Goal: Transaction & Acquisition: Purchase product/service

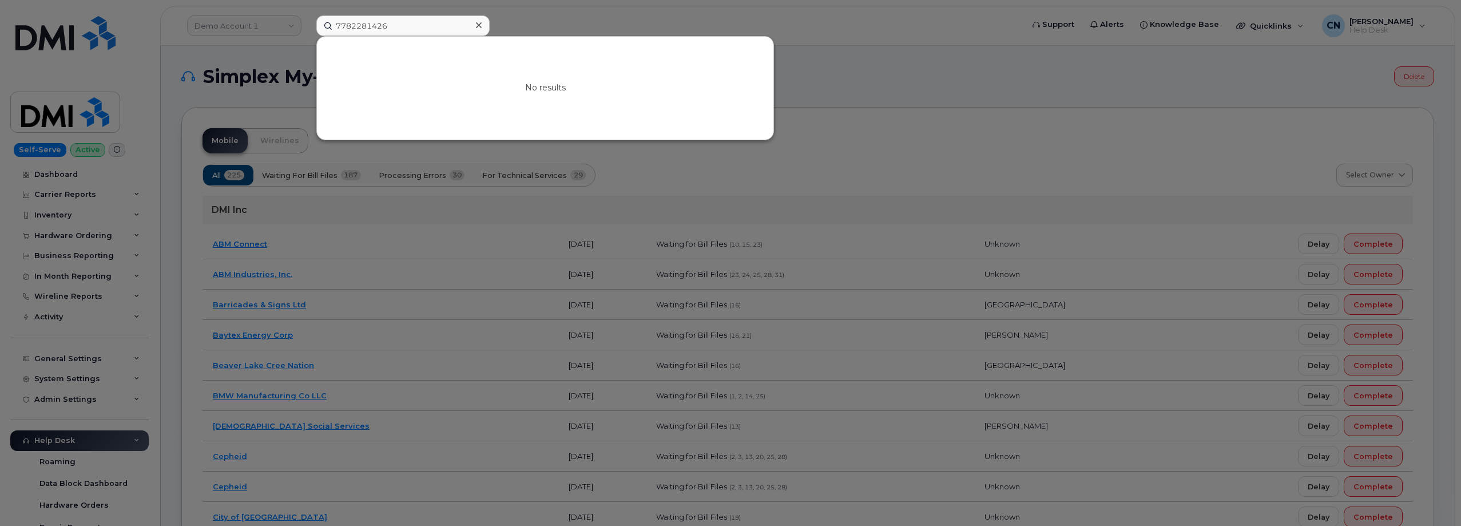
drag, startPoint x: 407, startPoint y: 29, endPoint x: 272, endPoint y: 18, distance: 136.1
click at [307, 18] on div "7782281426 No results" at bounding box center [666, 25] width 718 height 21
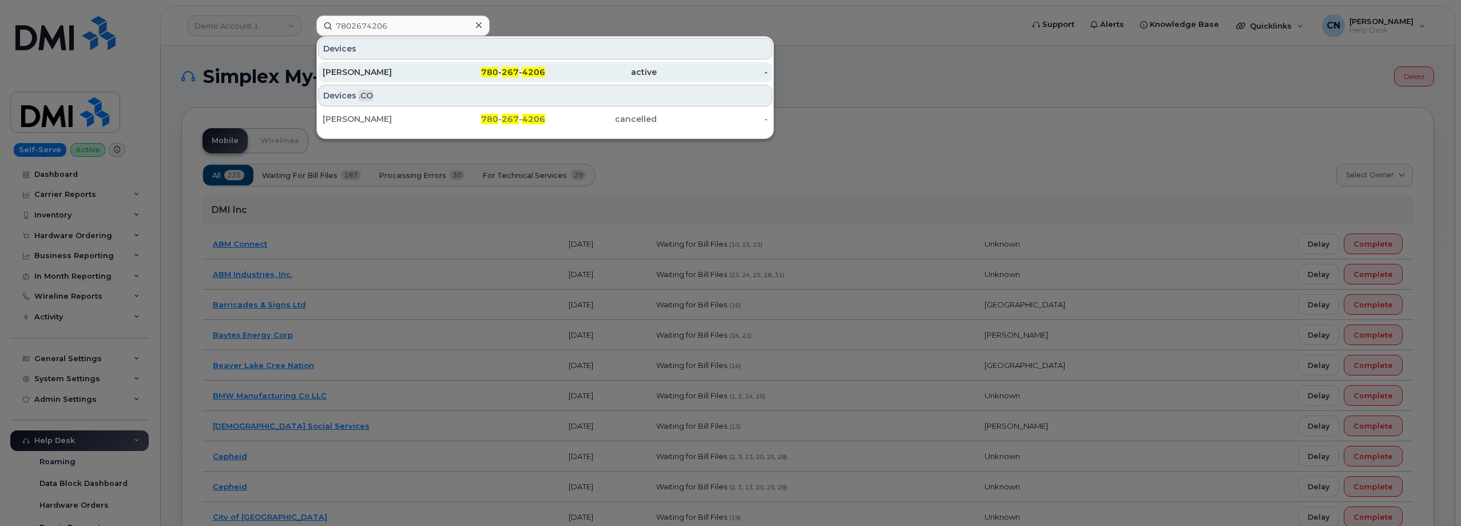
type input "7802674206"
click at [395, 71] on div "[PERSON_NAME]" at bounding box center [379, 71] width 112 height 11
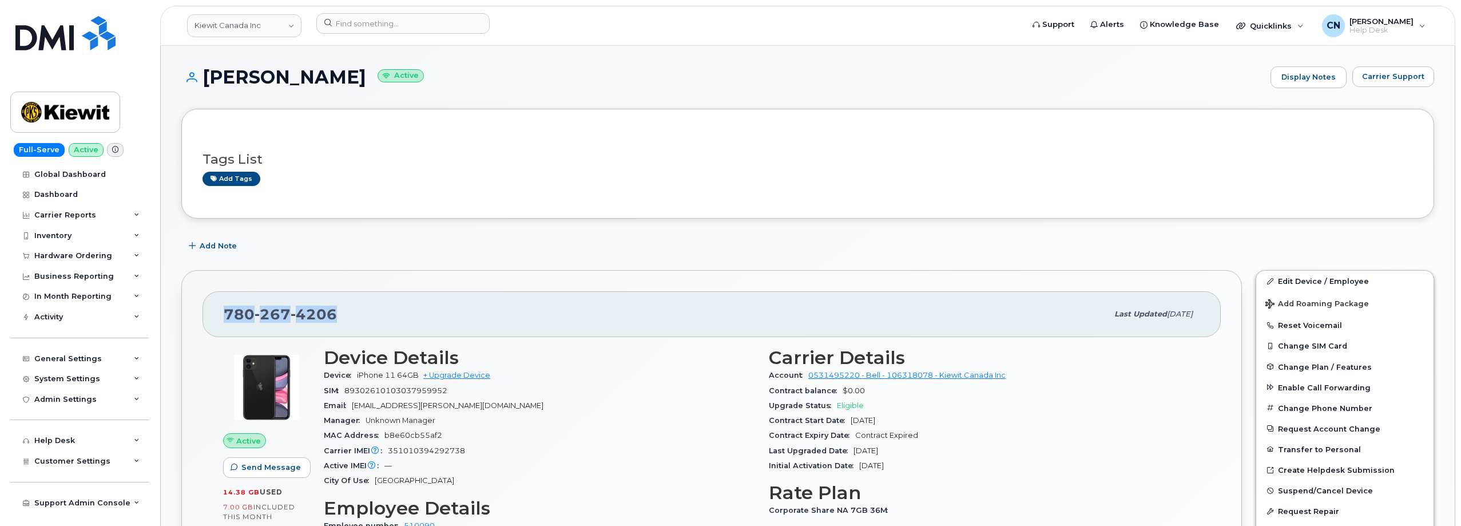
drag, startPoint x: 363, startPoint y: 319, endPoint x: 199, endPoint y: 318, distance: 164.8
copy span "780 267 4206"
drag, startPoint x: 366, startPoint y: 75, endPoint x: 205, endPoint y: 70, distance: 160.9
click at [205, 70] on h1 "Jacob Strasbourg Active" at bounding box center [723, 77] width 1084 height 20
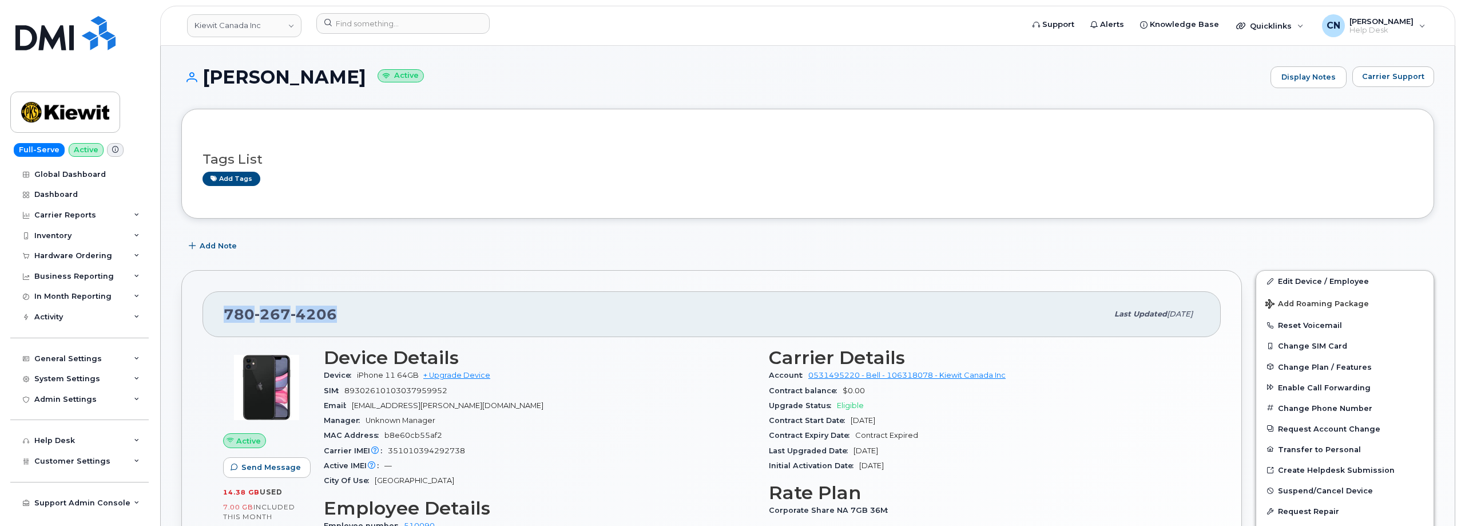
copy h1 "[PERSON_NAME]"
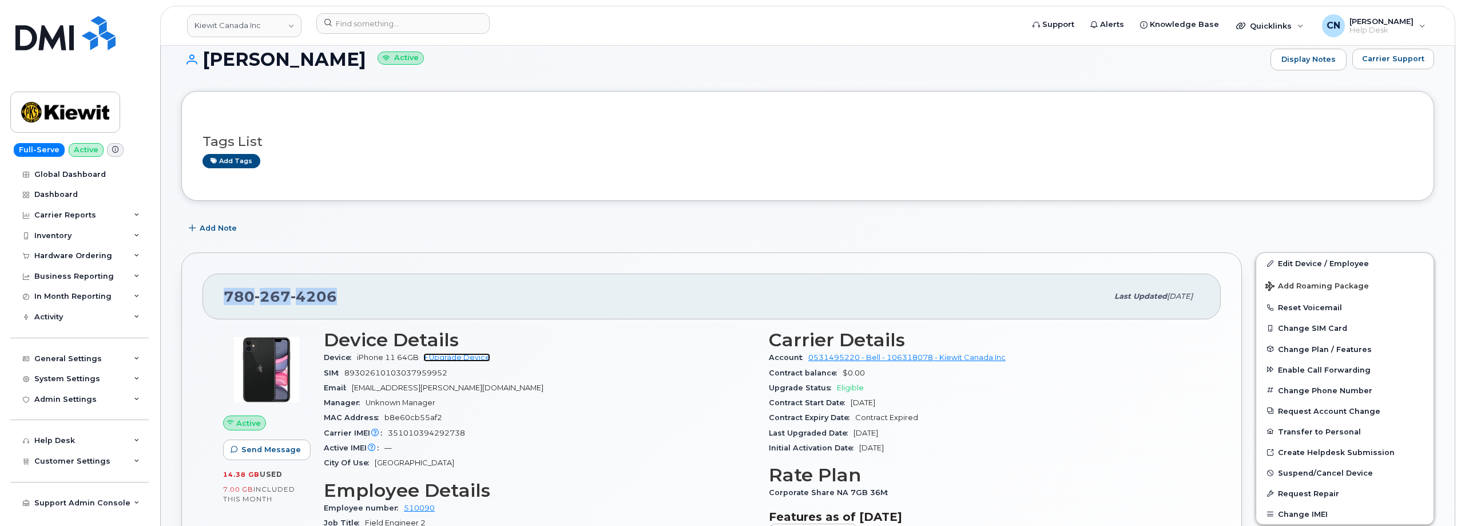
scroll to position [229, 0]
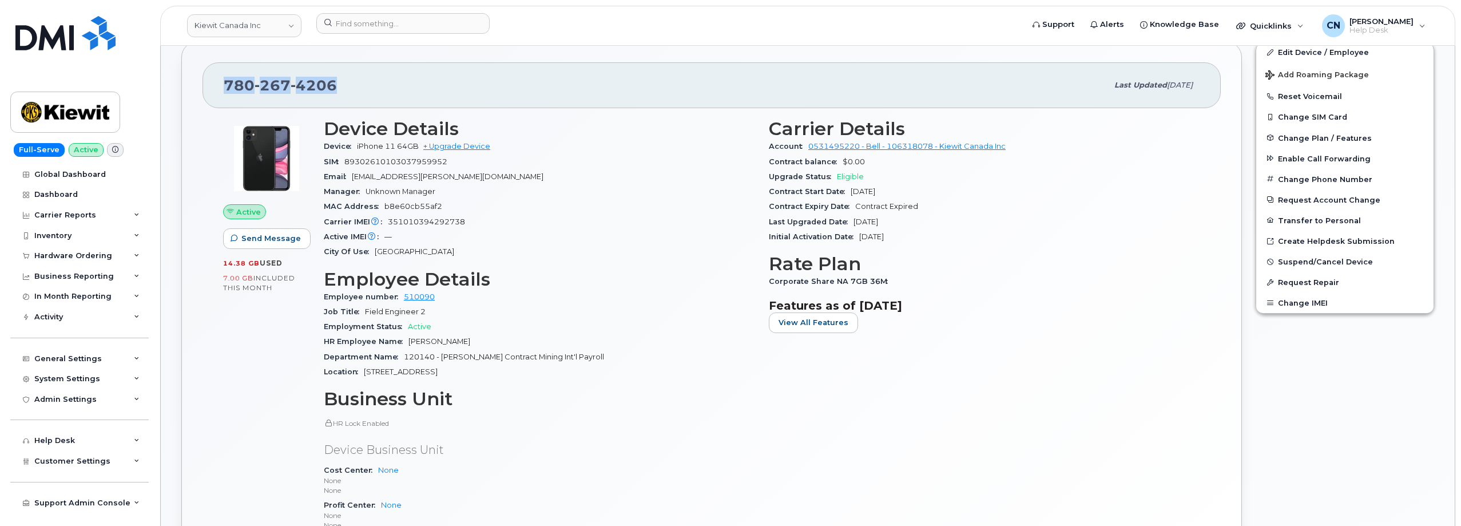
drag, startPoint x: 341, startPoint y: 83, endPoint x: 218, endPoint y: 75, distance: 123.3
click at [219, 77] on div "780 267 4206 Last updated Aug 07, 2025" at bounding box center [712, 85] width 1019 height 46
copy span "780 267 4206"
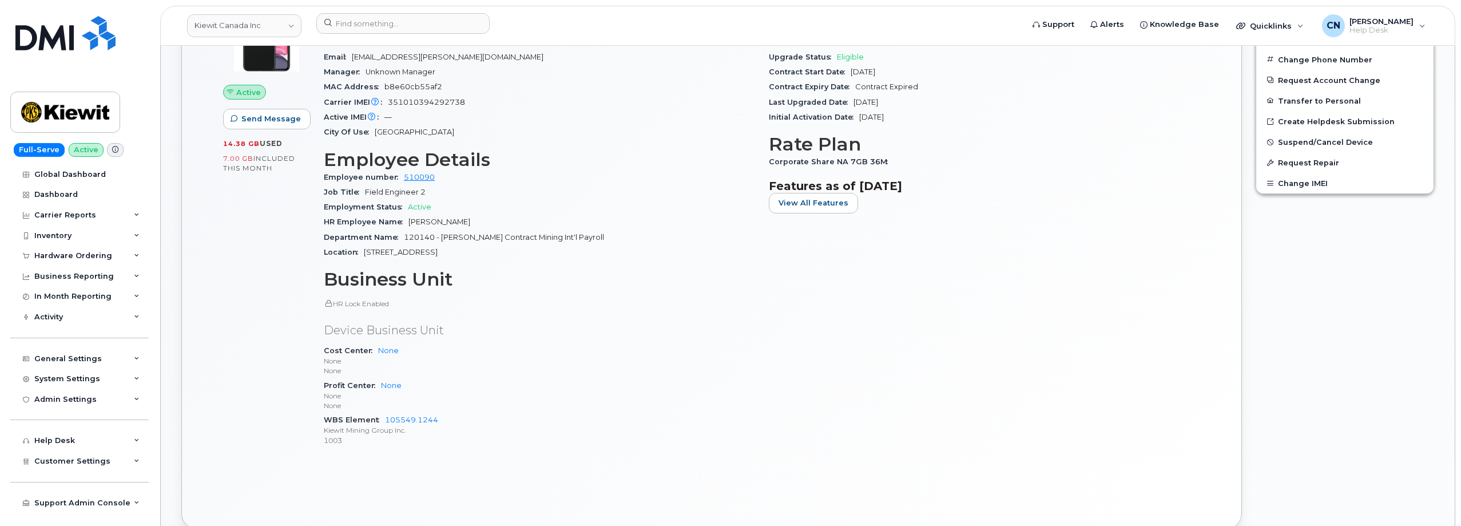
scroll to position [458, 0]
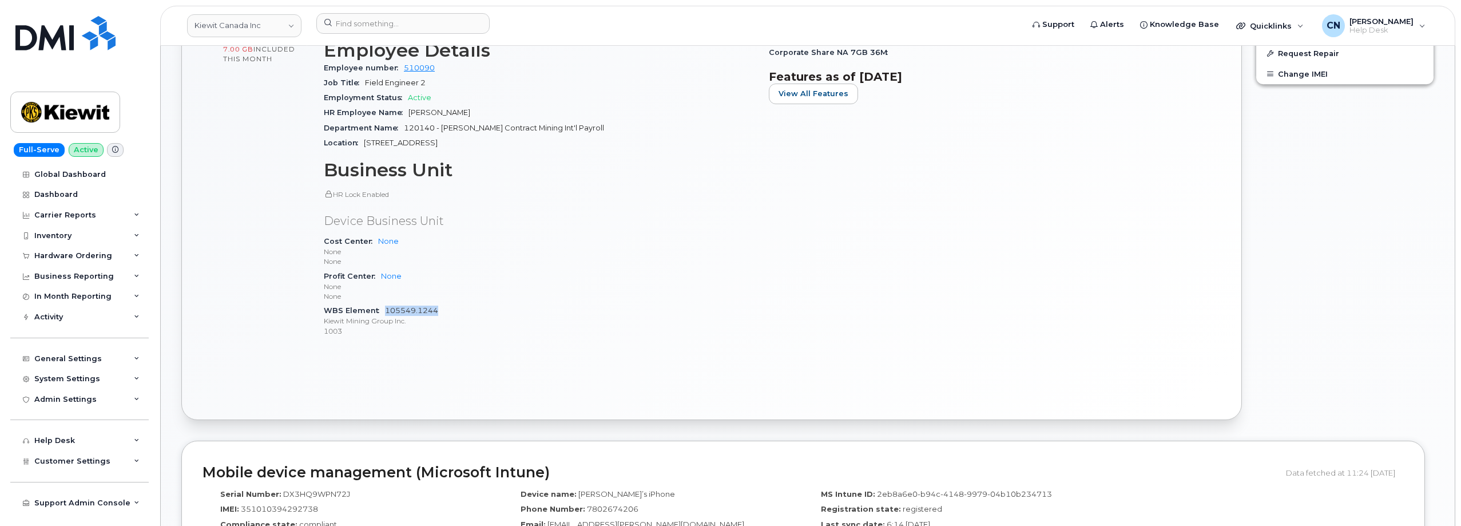
drag, startPoint x: 450, startPoint y: 307, endPoint x: 387, endPoint y: 310, distance: 63.6
click at [387, 310] on div "WBS Element 105549.1244 Kiewit Mining Group Inc. 1003" at bounding box center [539, 320] width 431 height 35
copy link "105549.1244"
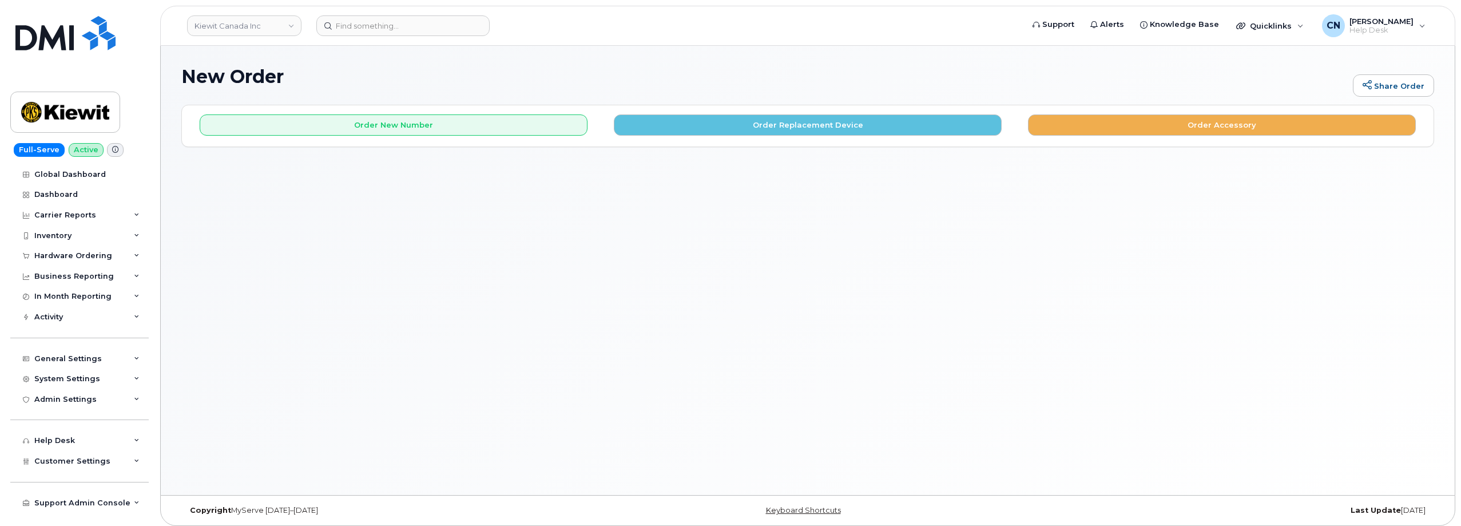
click at [750, 136] on div "Order New Number Order Replacement Device Order Accessory" at bounding box center [808, 125] width 1252 height 41
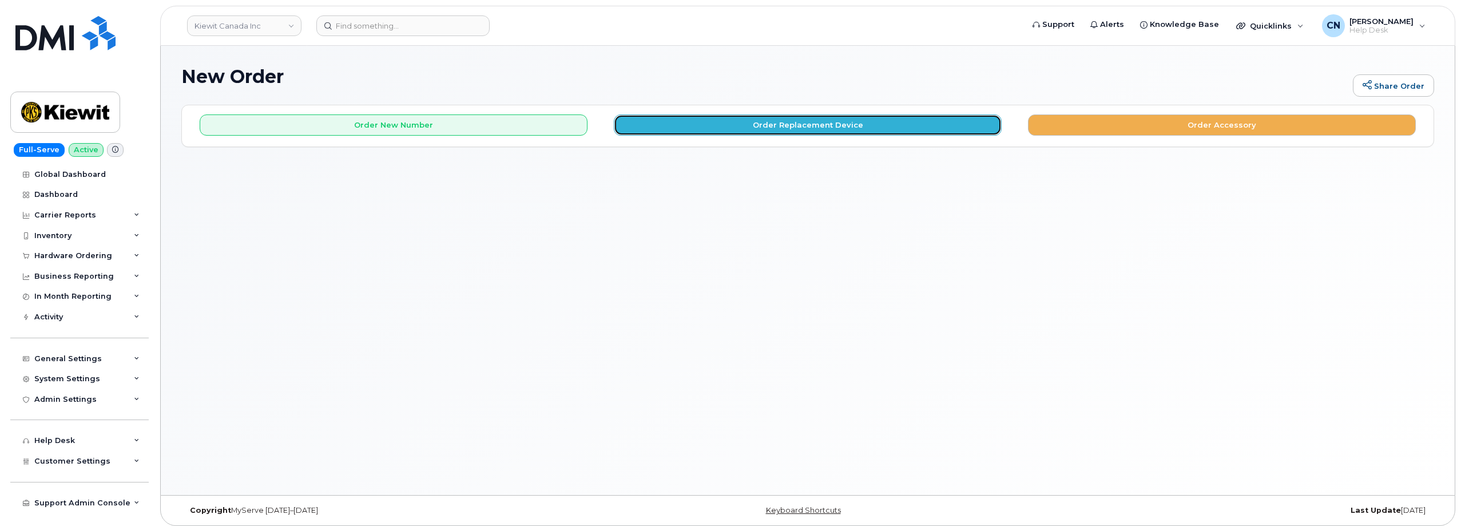
click at [750, 132] on button "Order Replacement Device" at bounding box center [808, 124] width 388 height 21
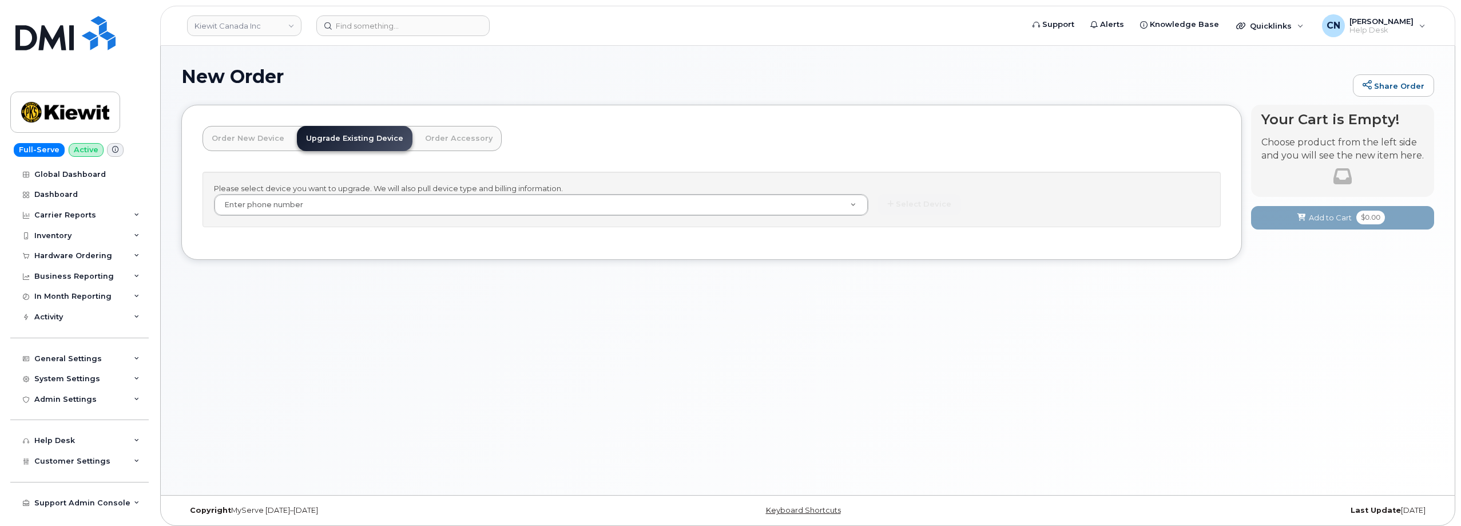
click at [423, 219] on div "Please select device you want to upgrade. We will also pull device type and bil…" at bounding box center [712, 200] width 1019 height 56
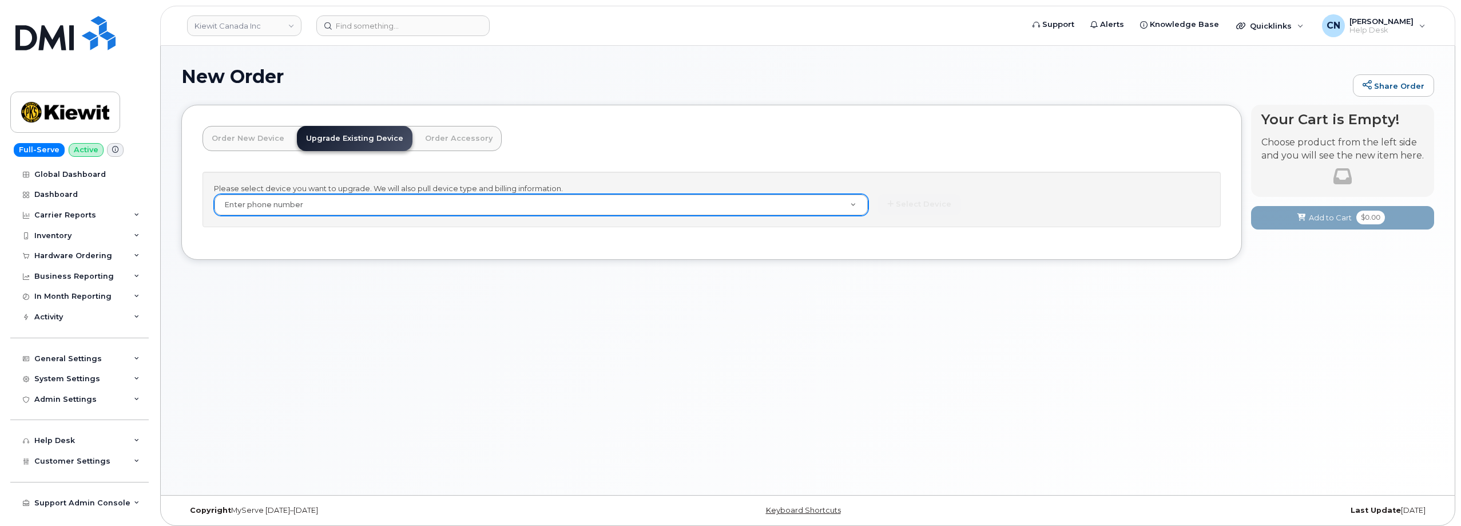
paste input "7802674206"
type input "7802674206"
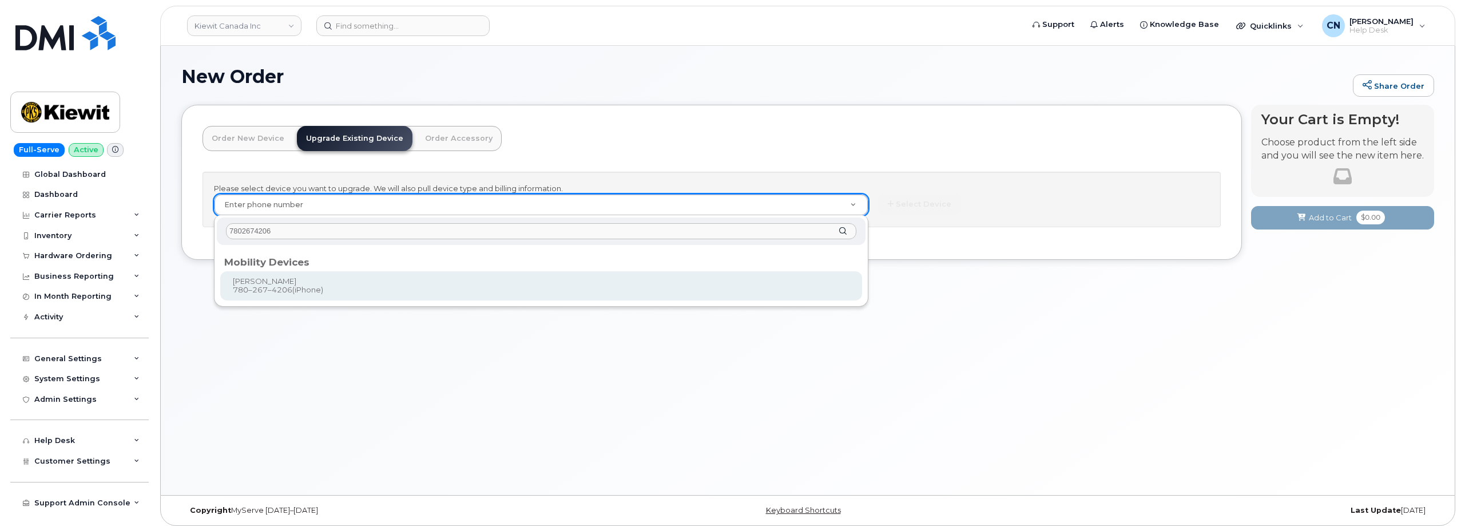
type input "7802674206"
type input "235064"
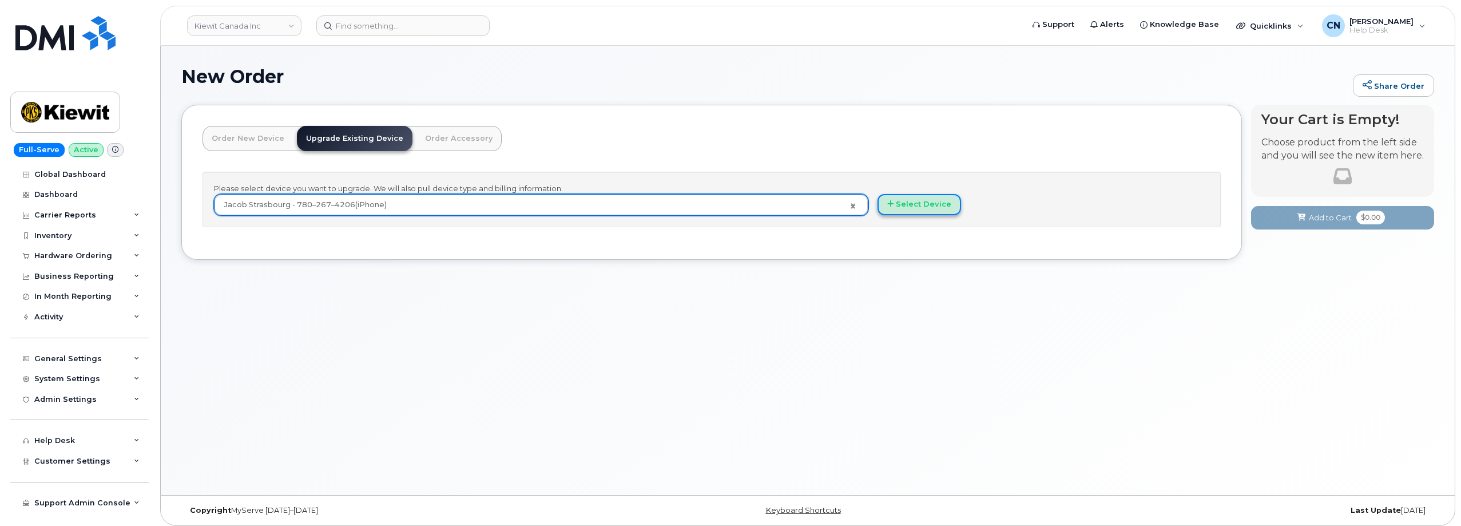
click at [905, 203] on button "Select Device" at bounding box center [920, 204] width 84 height 21
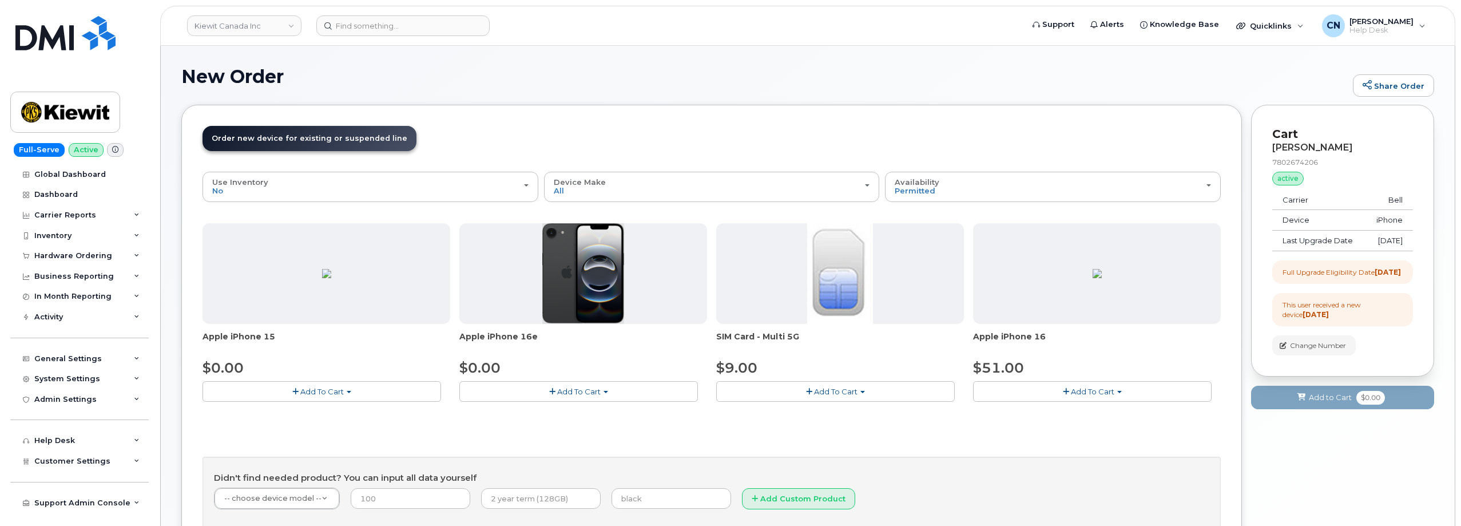
click at [1066, 394] on span "button" at bounding box center [1066, 391] width 6 height 7
click at [1007, 431] on link "$51.00 - 3-year upgrade (128GB model)" at bounding box center [1063, 426] width 175 height 14
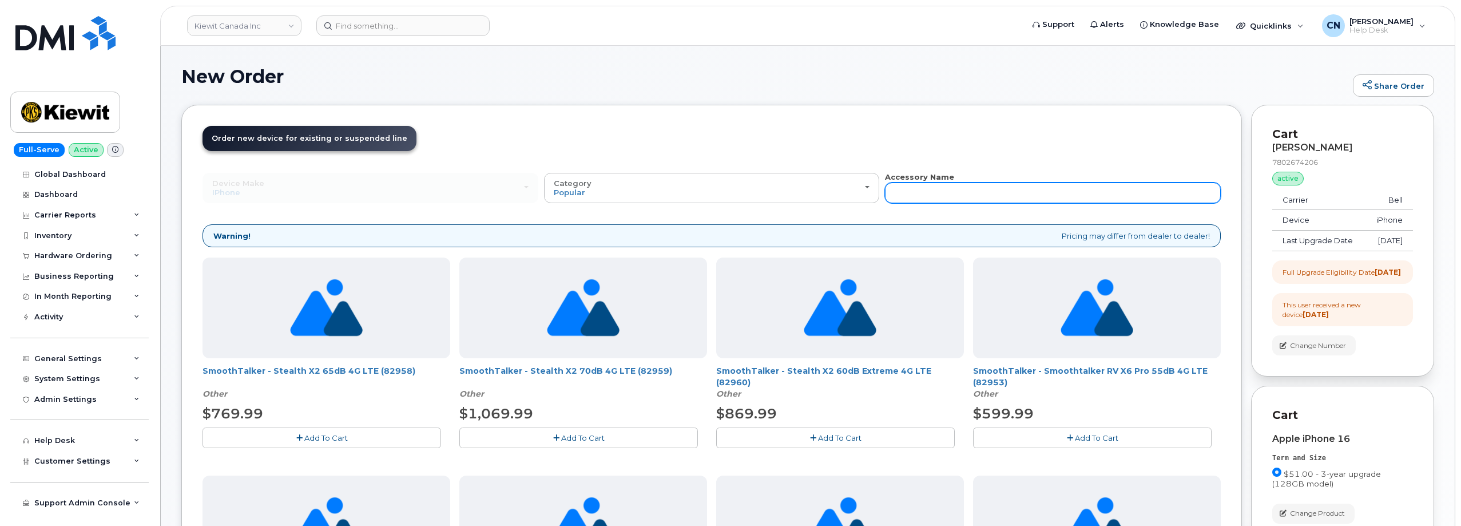
click at [941, 193] on input "text" at bounding box center [1053, 193] width 336 height 21
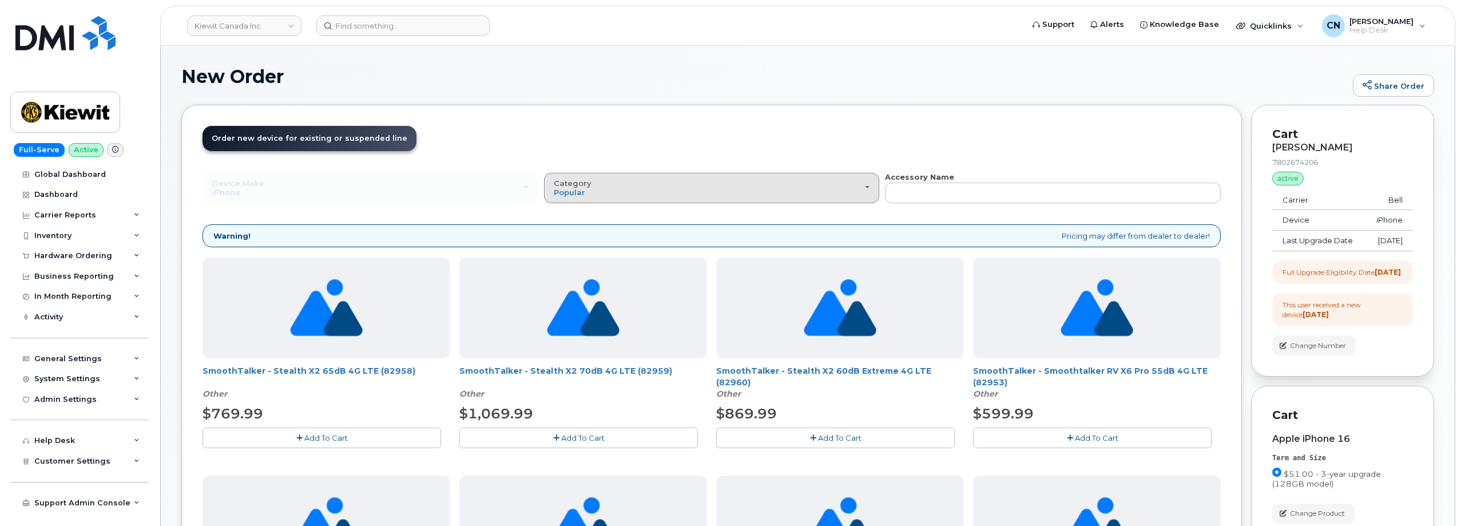
click at [786, 194] on div "Category Popular" at bounding box center [712, 188] width 316 height 18
click at [569, 261] on label "Other" at bounding box center [565, 258] width 37 height 14
click at [0, 0] on input "Other" at bounding box center [0, 0] width 0 height 0
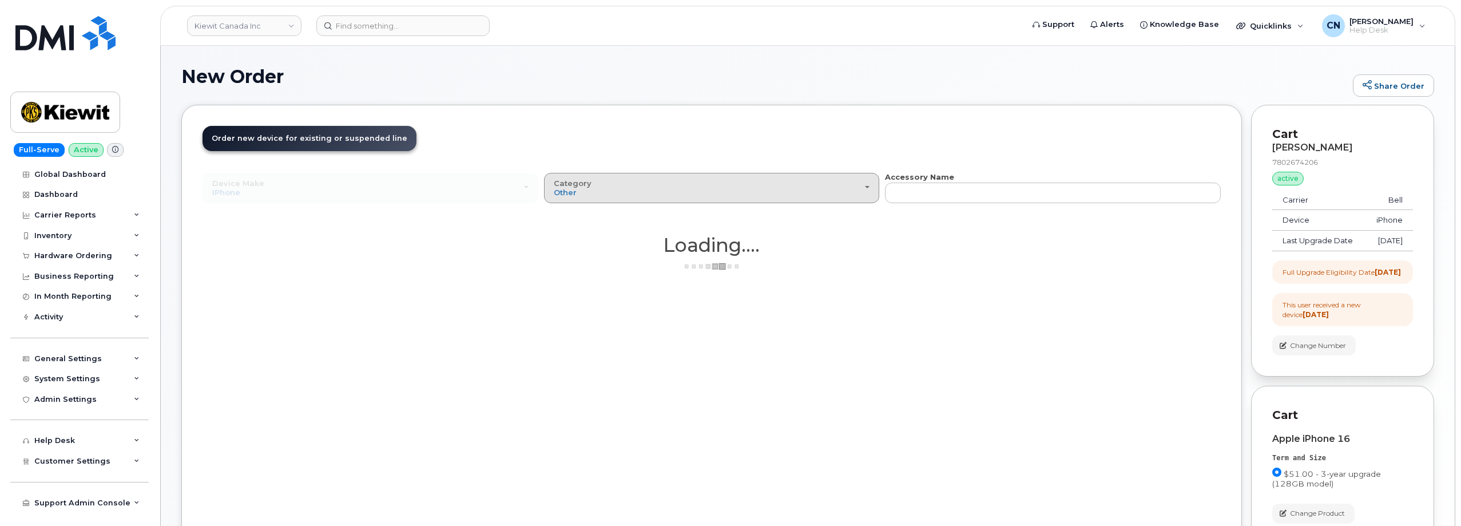
click at [665, 193] on div "Category Other" at bounding box center [712, 188] width 316 height 18
click at [590, 241] on div "Case" at bounding box center [712, 239] width 330 height 14
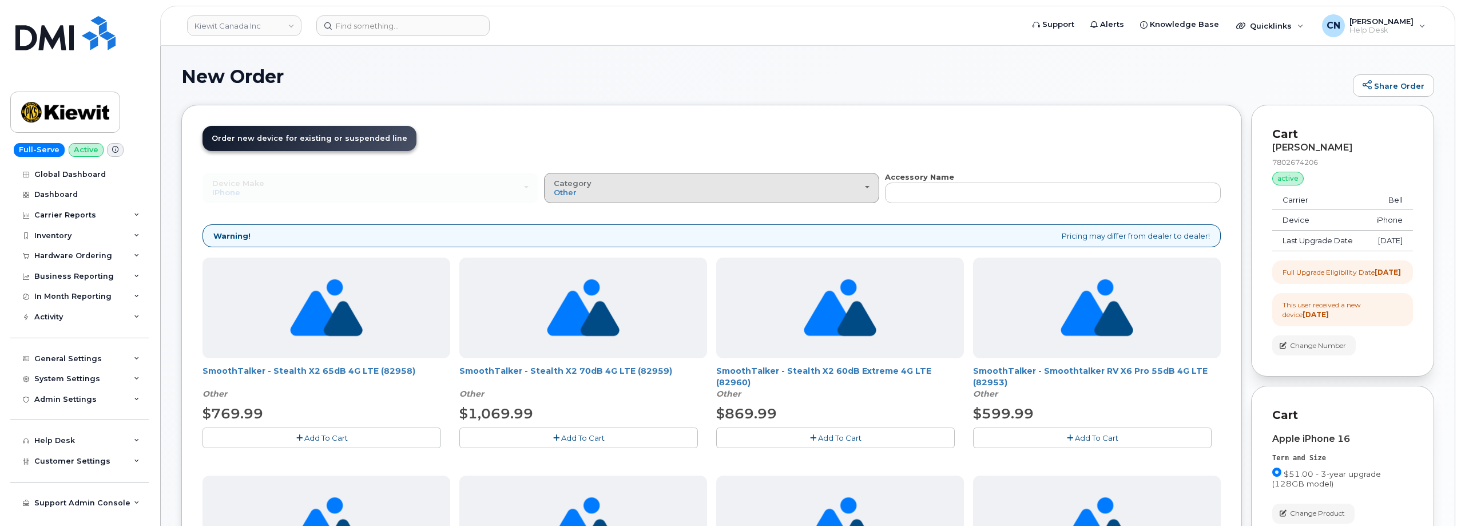
click at [595, 187] on div "Category Other" at bounding box center [712, 188] width 316 height 18
click at [565, 234] on label "Case" at bounding box center [564, 239] width 34 height 14
click at [0, 0] on input "Case" at bounding box center [0, 0] width 0 height 0
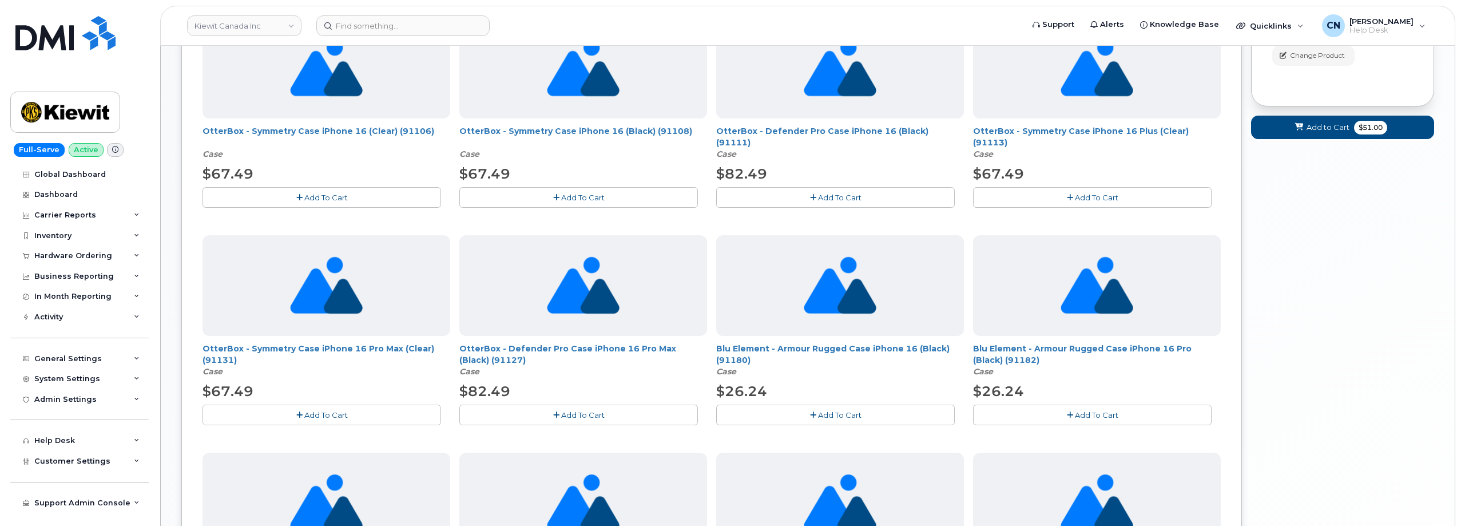
scroll to position [286, 0]
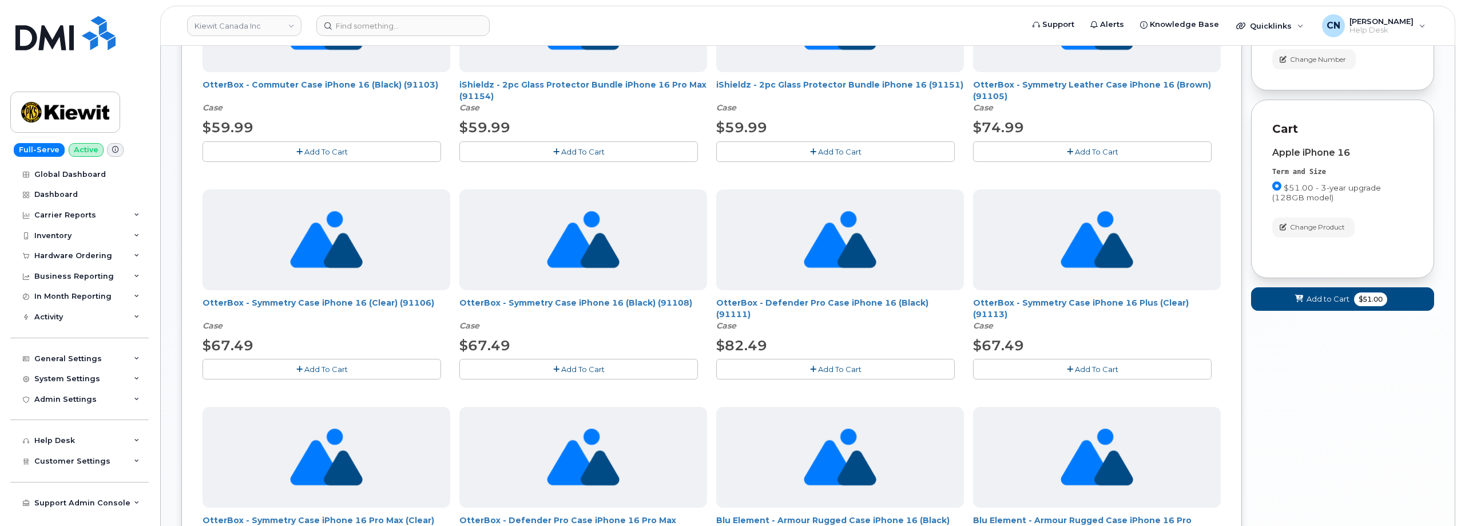
click at [311, 148] on span "Add To Cart" at bounding box center [325, 151] width 43 height 9
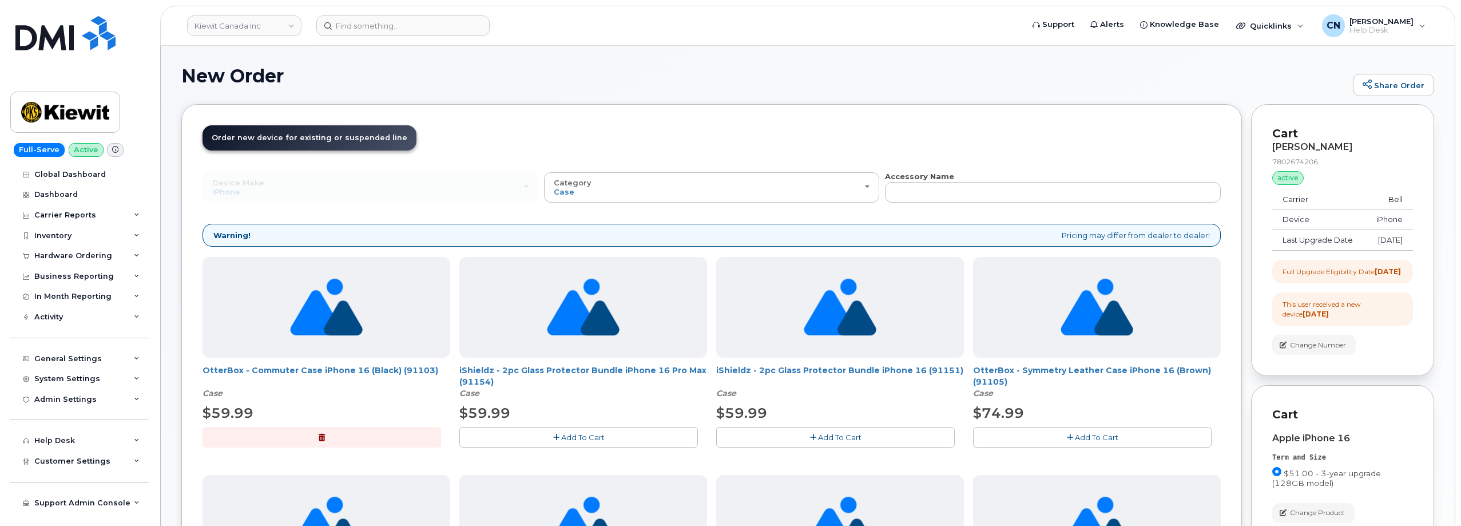
scroll to position [0, 0]
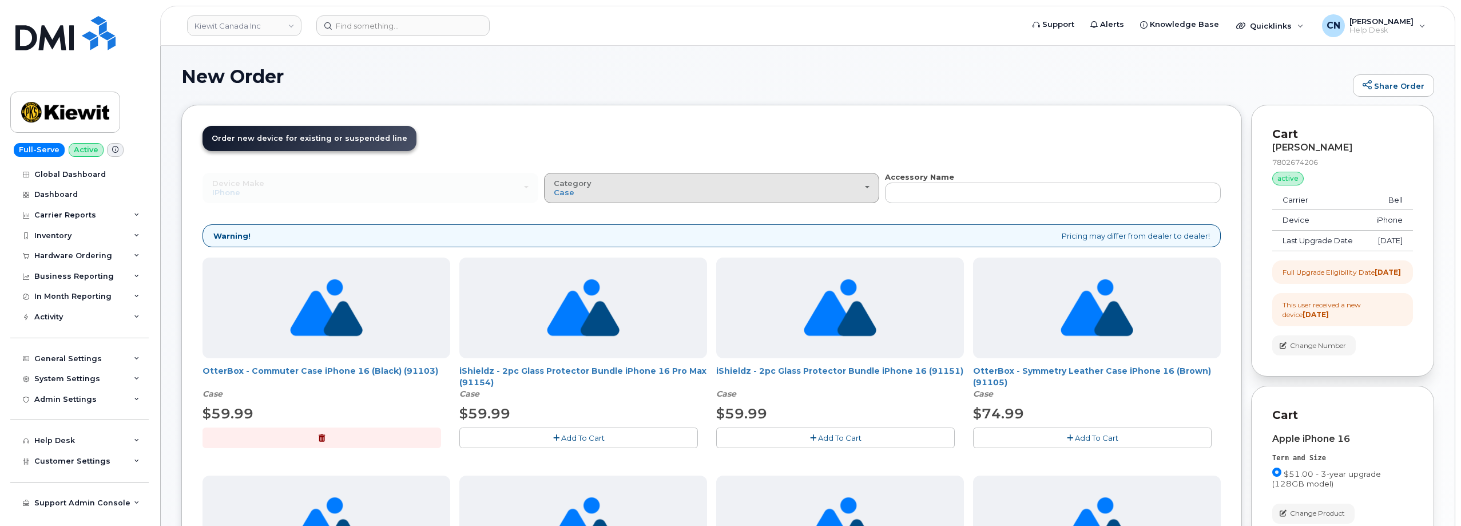
click at [656, 194] on div "Category Case" at bounding box center [712, 188] width 316 height 18
click at [564, 254] on label "Other" at bounding box center [565, 258] width 37 height 14
click at [0, 0] on input "Other" at bounding box center [0, 0] width 0 height 0
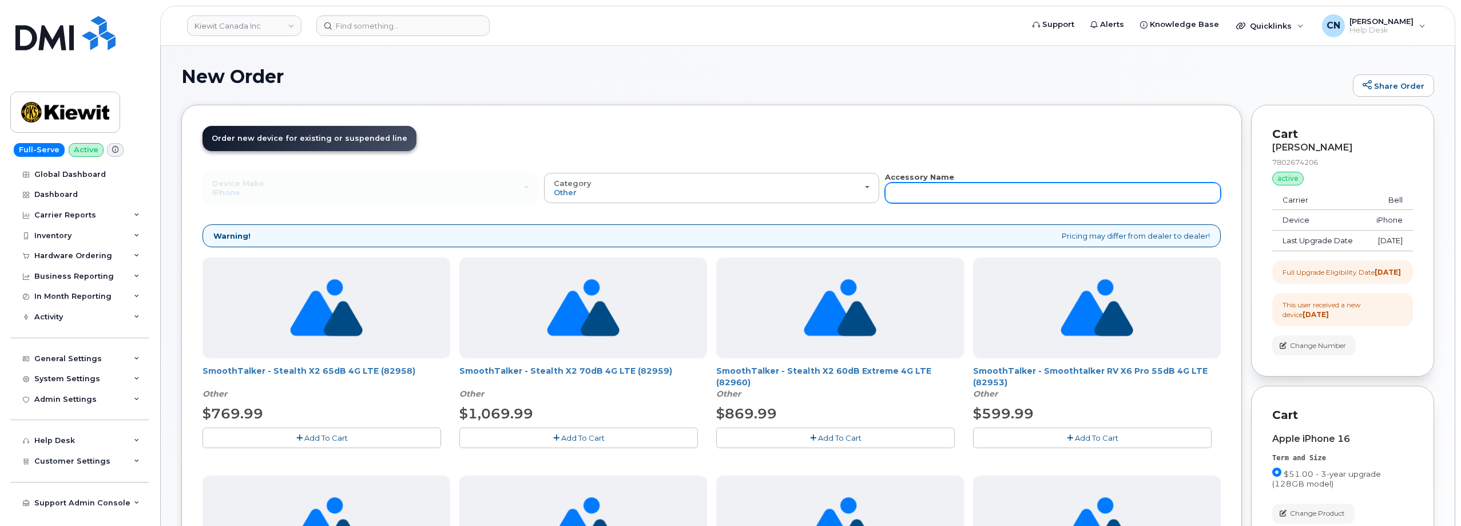
click at [1024, 189] on input "text" at bounding box center [1053, 193] width 336 height 21
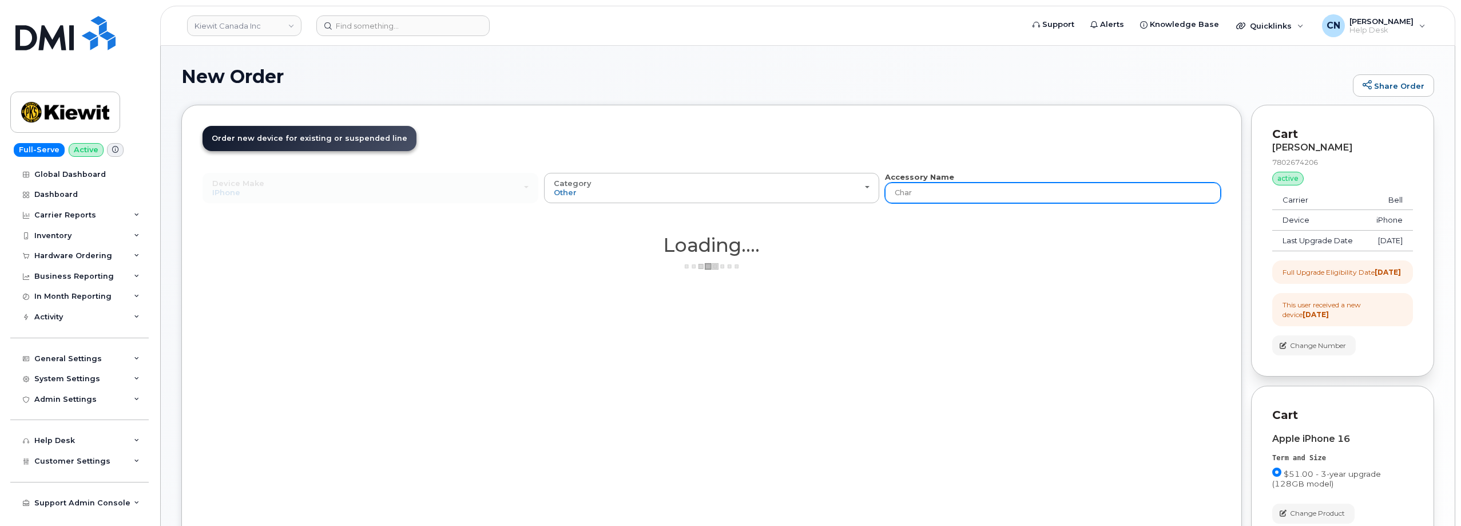
type input "charger"
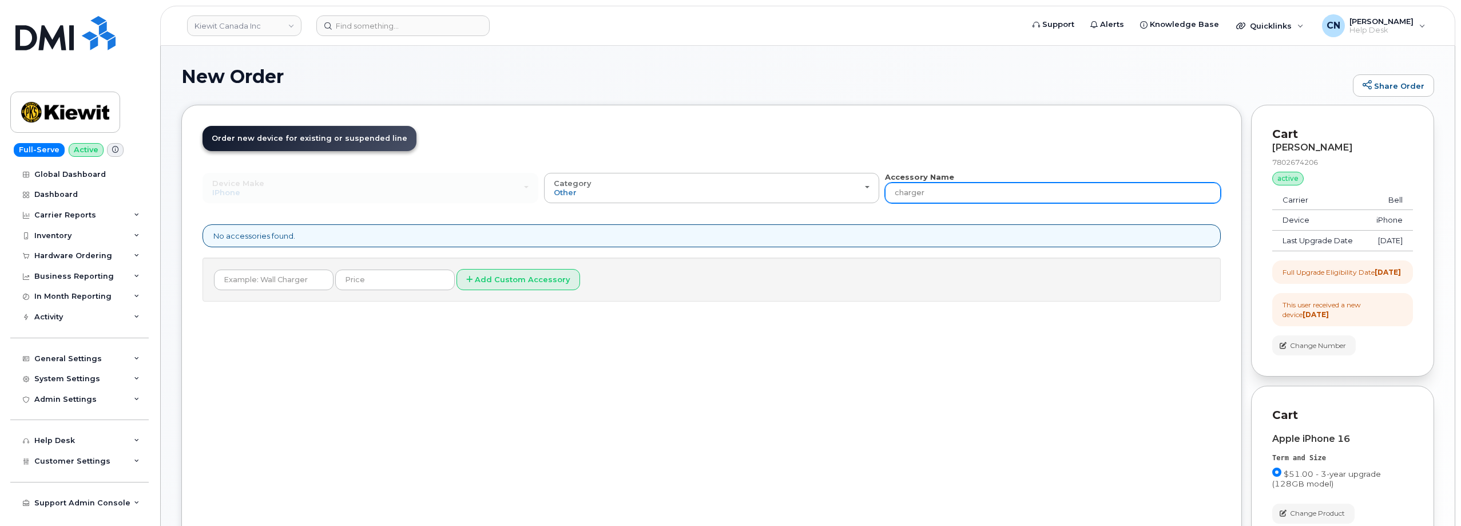
drag, startPoint x: 921, startPoint y: 195, endPoint x: 940, endPoint y: 192, distance: 19.8
click at [921, 195] on input "charger" at bounding box center [1053, 193] width 336 height 21
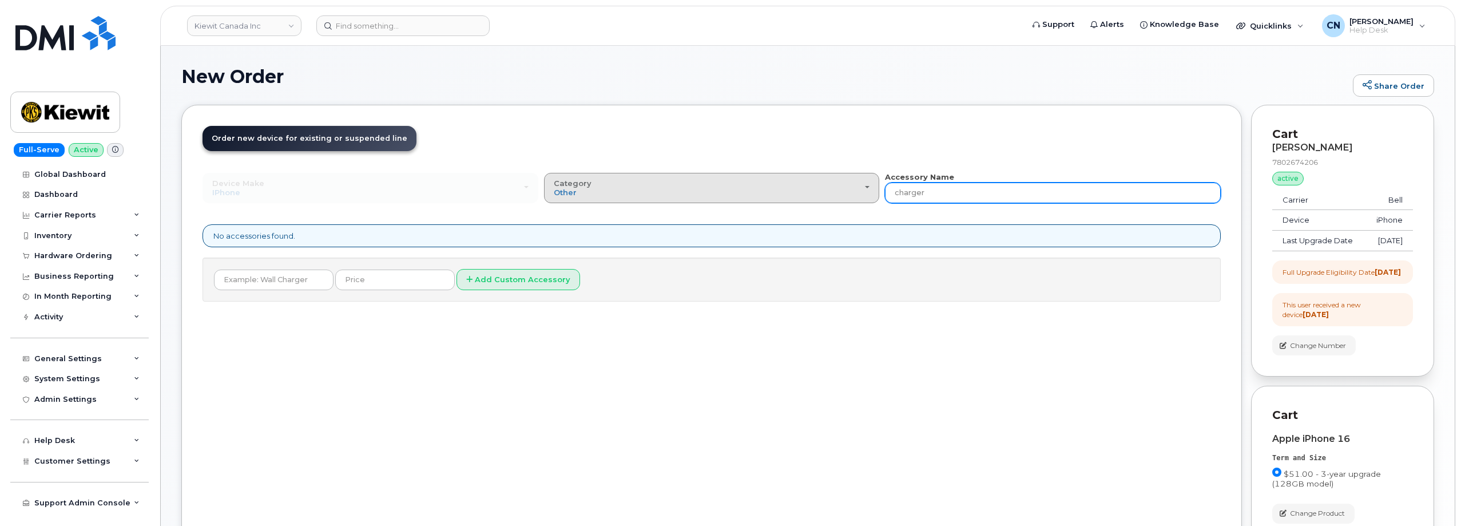
drag, startPoint x: 952, startPoint y: 191, endPoint x: 796, endPoint y: 173, distance: 157.2
click at [796, 173] on div "Device Make All Android Cell Phone HUB iPhone Modem Tablet All Android Cell Pho…" at bounding box center [712, 187] width 1019 height 31
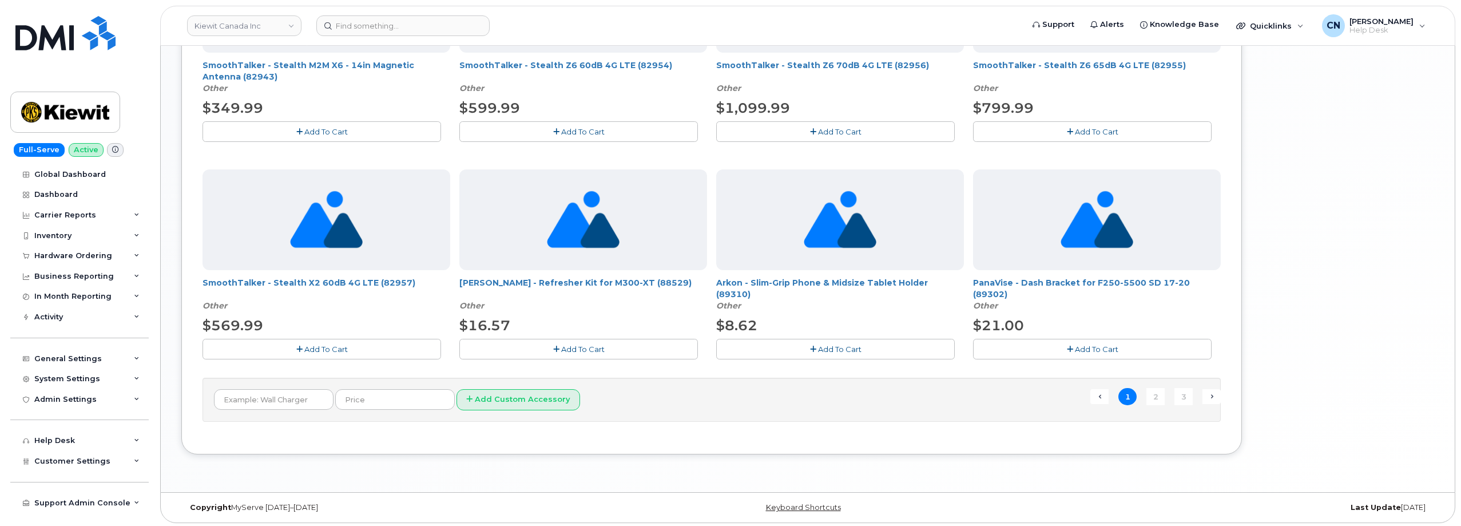
scroll to position [744, 0]
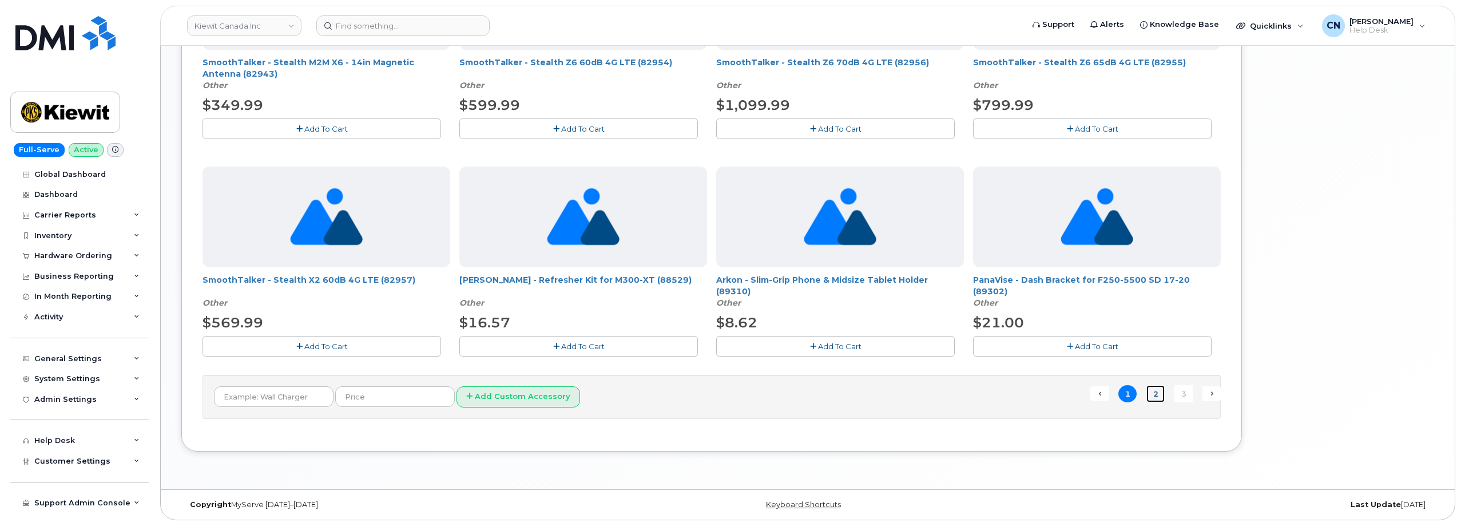
click at [1155, 396] on link "2" at bounding box center [1156, 394] width 18 height 18
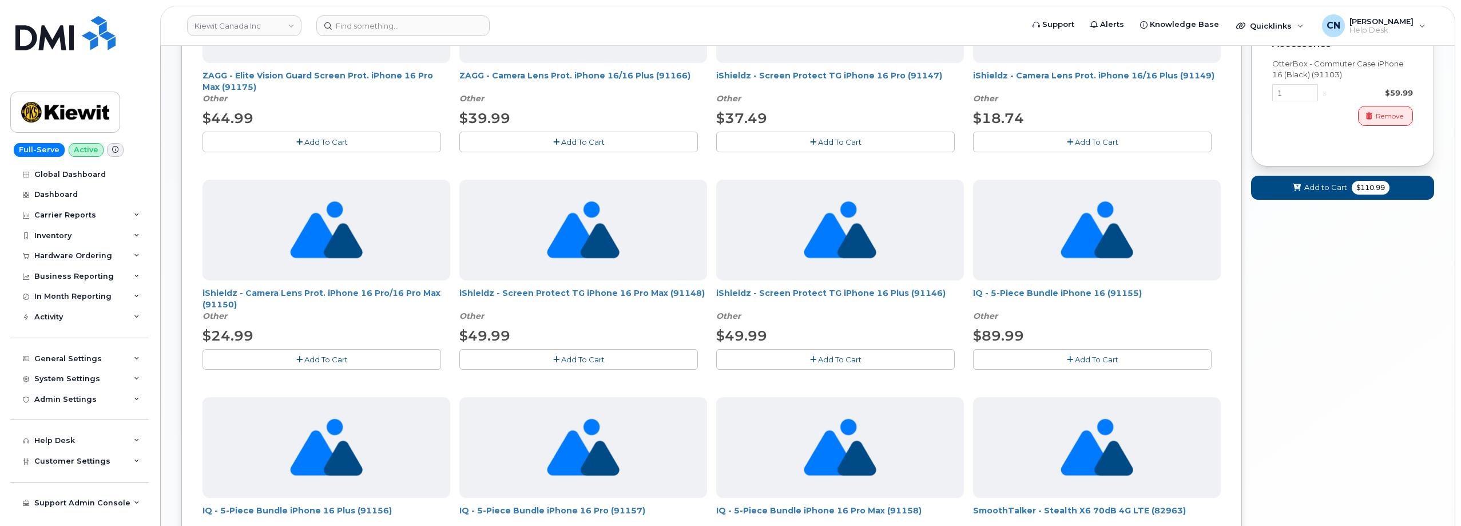
scroll to position [742, 0]
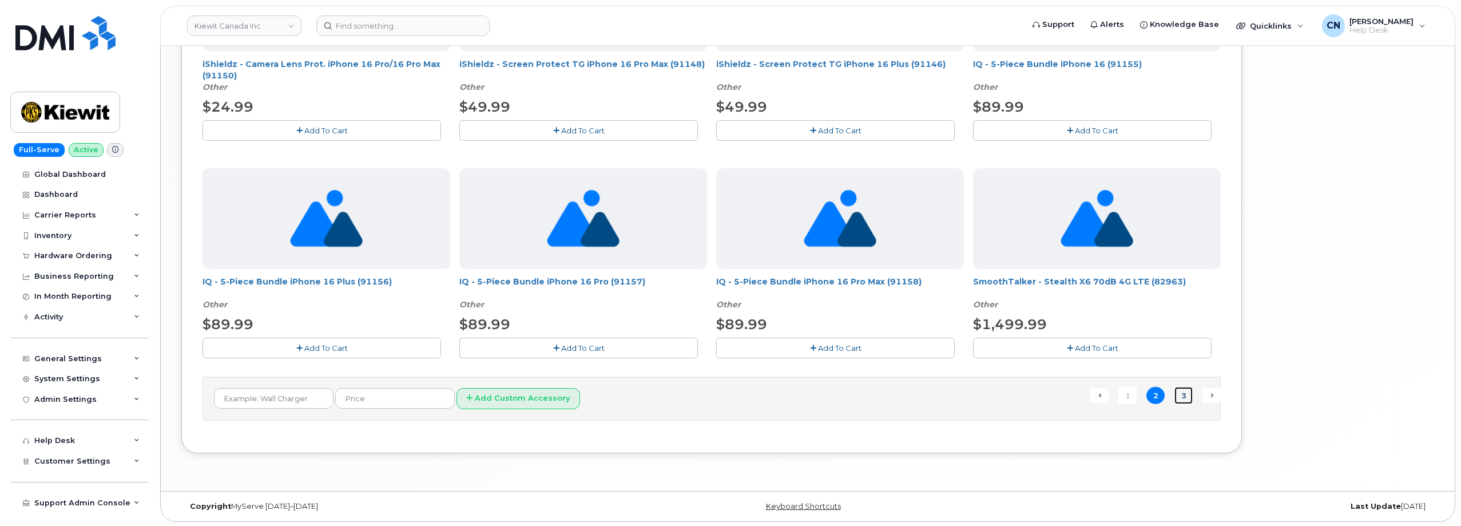
click at [1180, 401] on link "3" at bounding box center [1184, 396] width 18 height 18
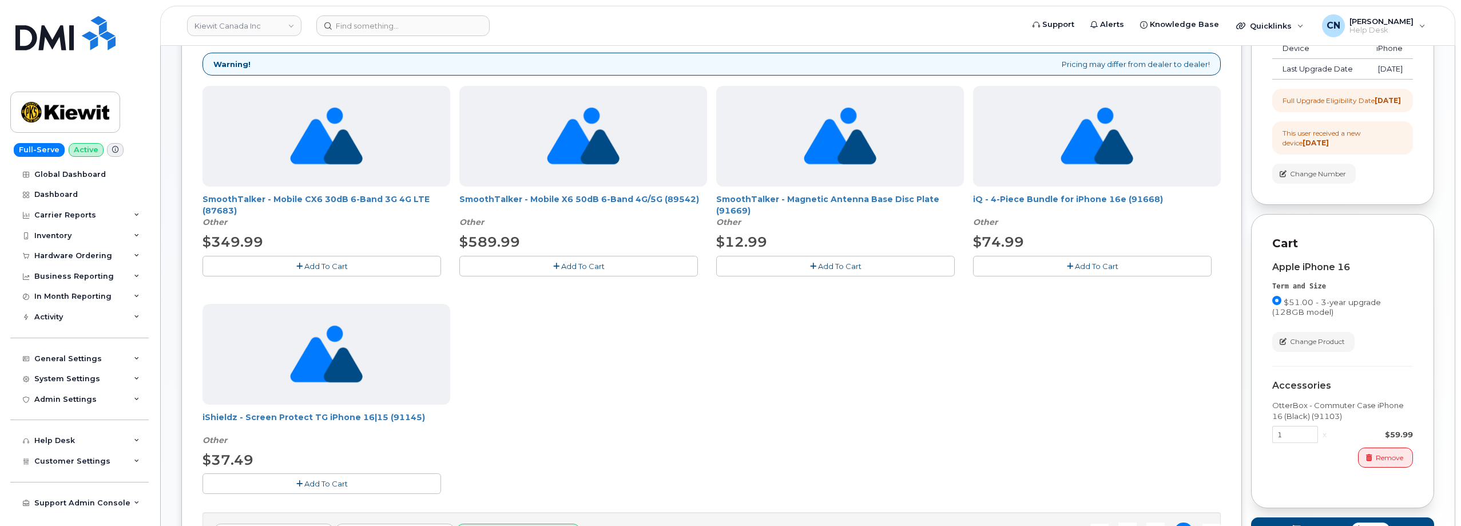
scroll to position [0, 0]
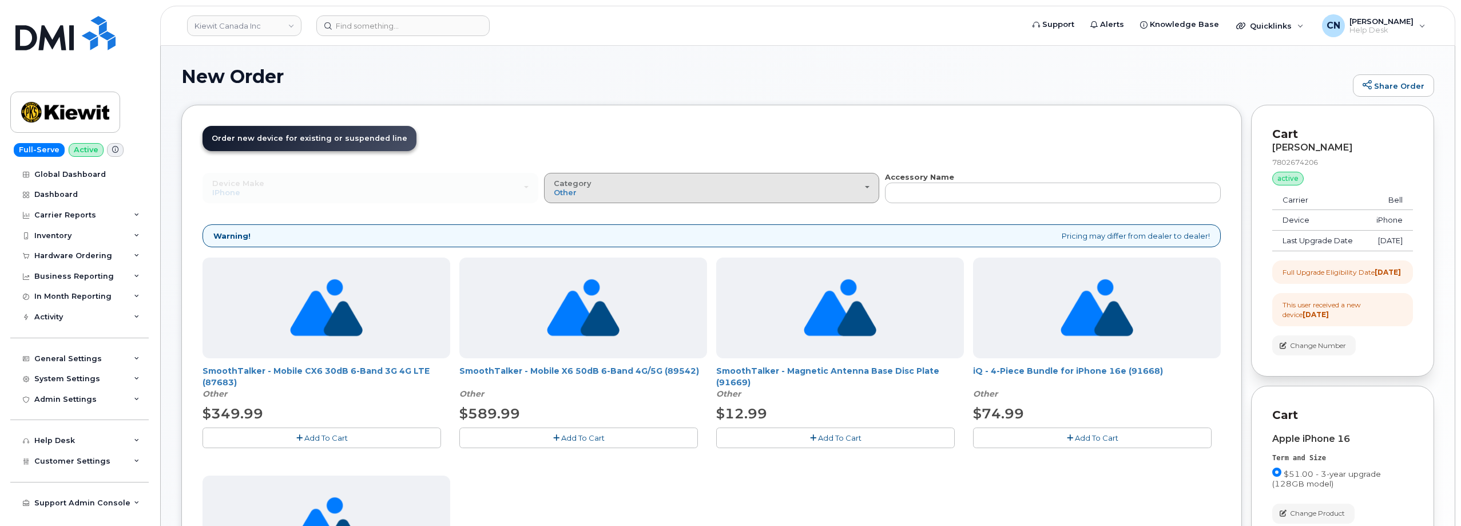
click at [833, 191] on div "Category Other" at bounding box center [712, 188] width 316 height 18
click at [580, 223] on ul "All Case Other" at bounding box center [712, 238] width 336 height 69
click at [577, 197] on button "Category Other" at bounding box center [712, 188] width 336 height 30
click at [570, 209] on label "All" at bounding box center [559, 214] width 24 height 14
click at [0, 0] on input "All" at bounding box center [0, 0] width 0 height 0
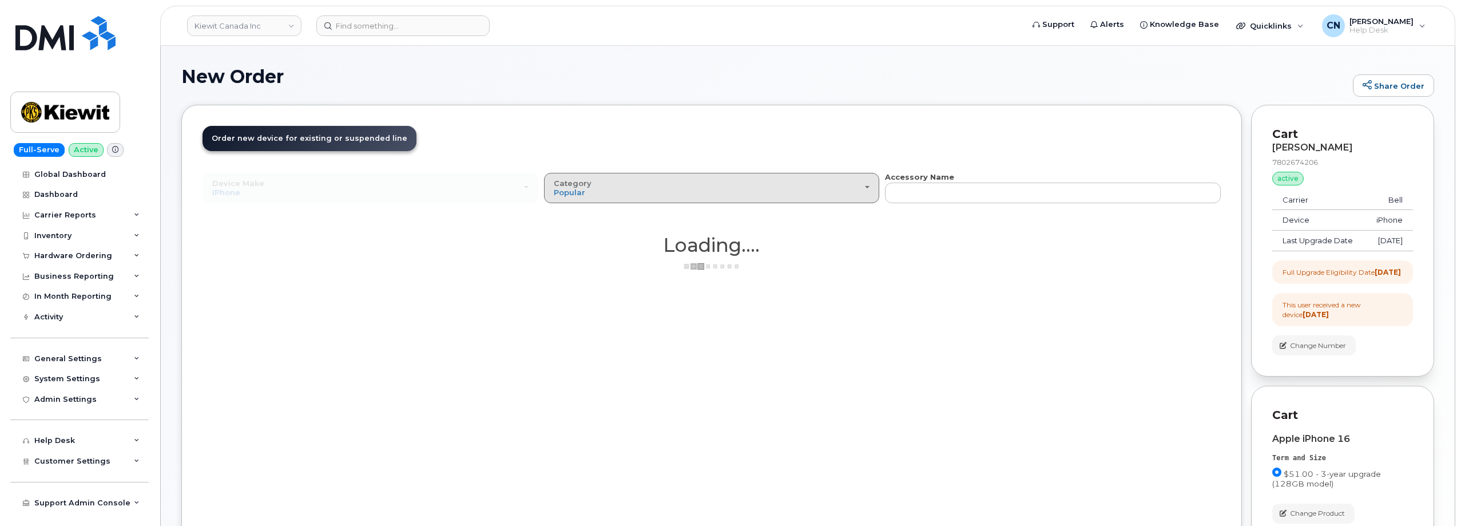
drag, startPoint x: 649, startPoint y: 198, endPoint x: 616, endPoint y: 219, distance: 39.5
click at [649, 197] on button "Category Popular" at bounding box center [712, 188] width 336 height 30
click at [573, 216] on div "All" at bounding box center [712, 214] width 330 height 14
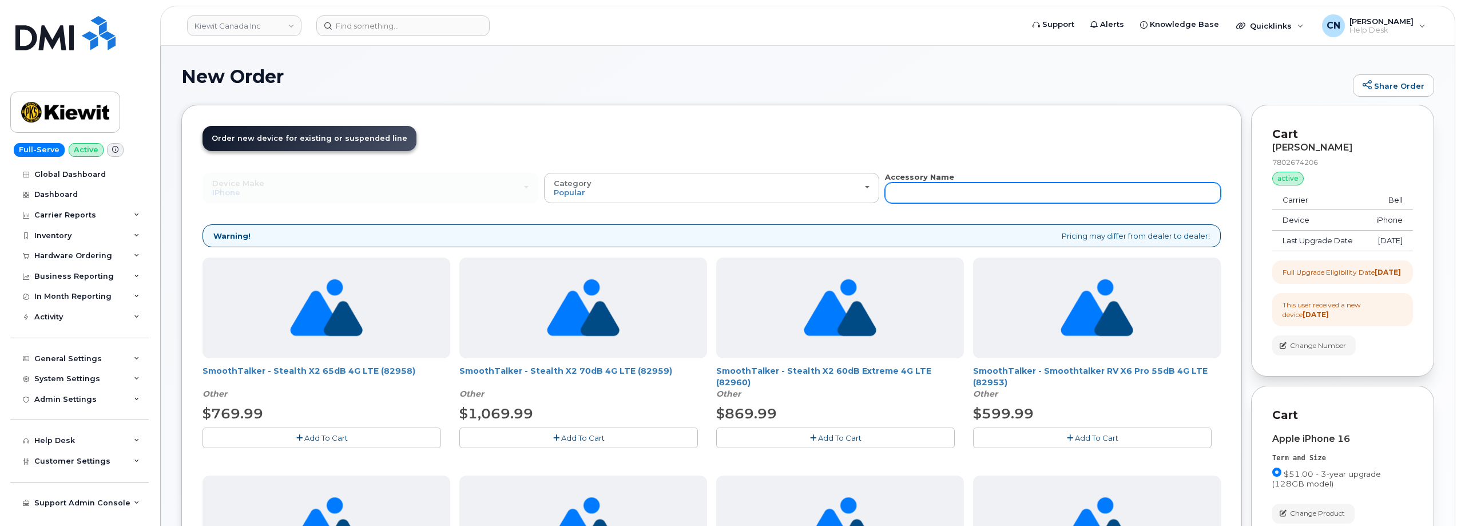
click at [944, 184] on input "text" at bounding box center [1053, 193] width 336 height 21
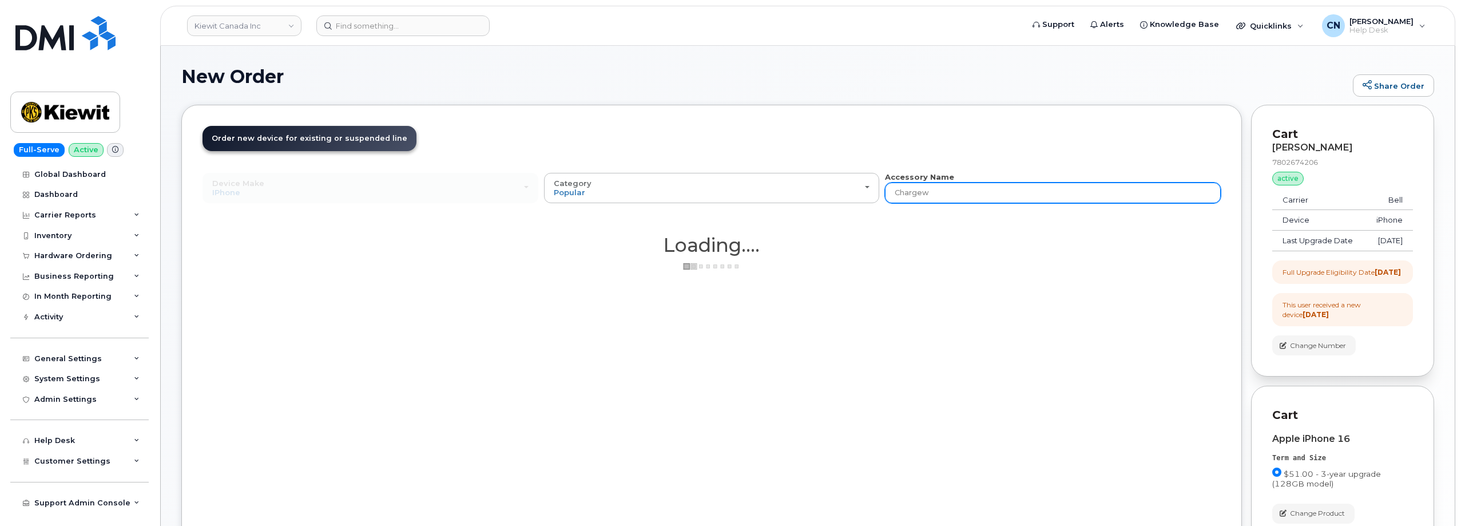
type input "Charge"
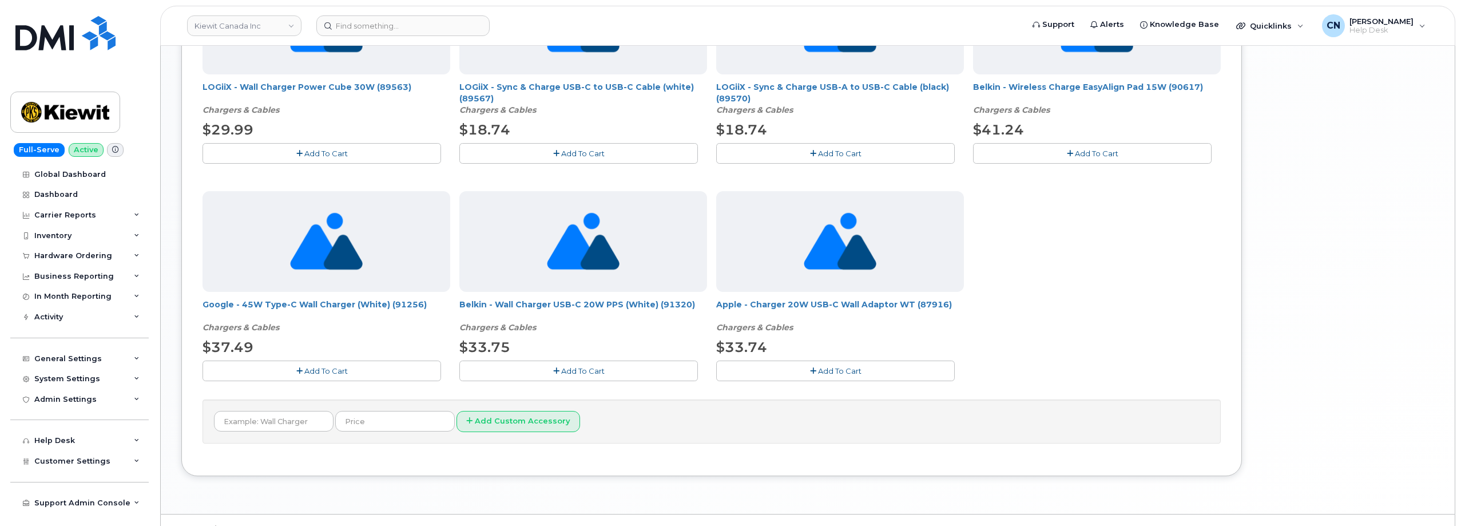
scroll to position [744, 0]
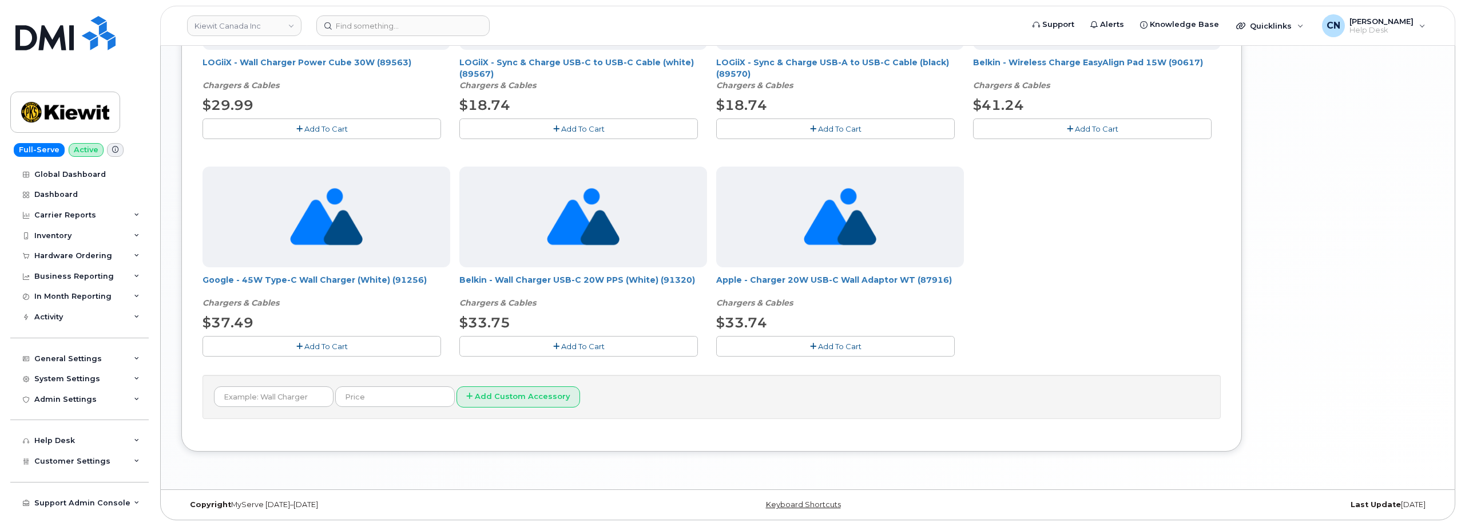
click at [829, 346] on span "Add To Cart" at bounding box center [839, 346] width 43 height 9
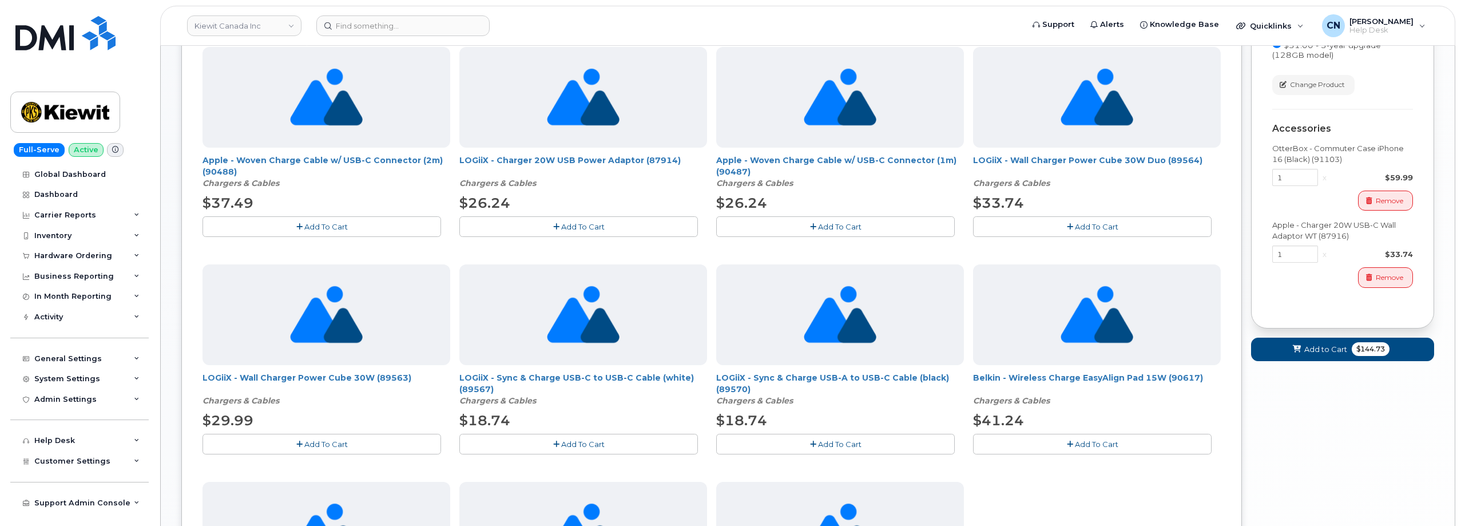
scroll to position [286, 0]
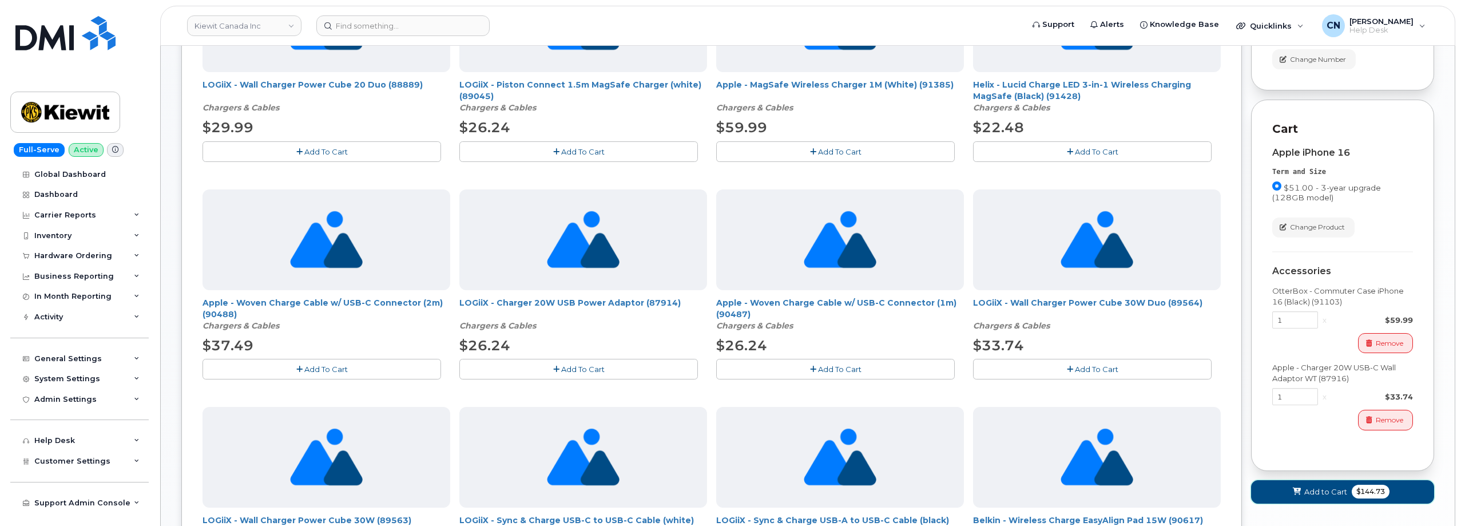
click at [1287, 504] on button "Add to Cart $144.73" at bounding box center [1342, 491] width 183 height 23
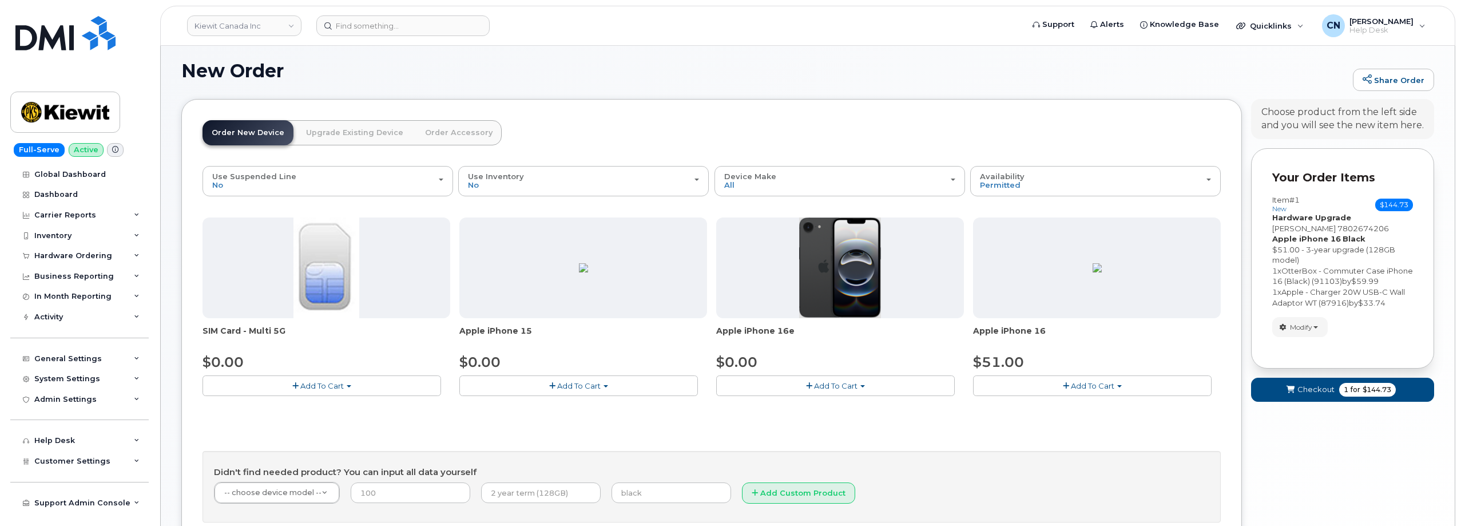
scroll to position [109, 0]
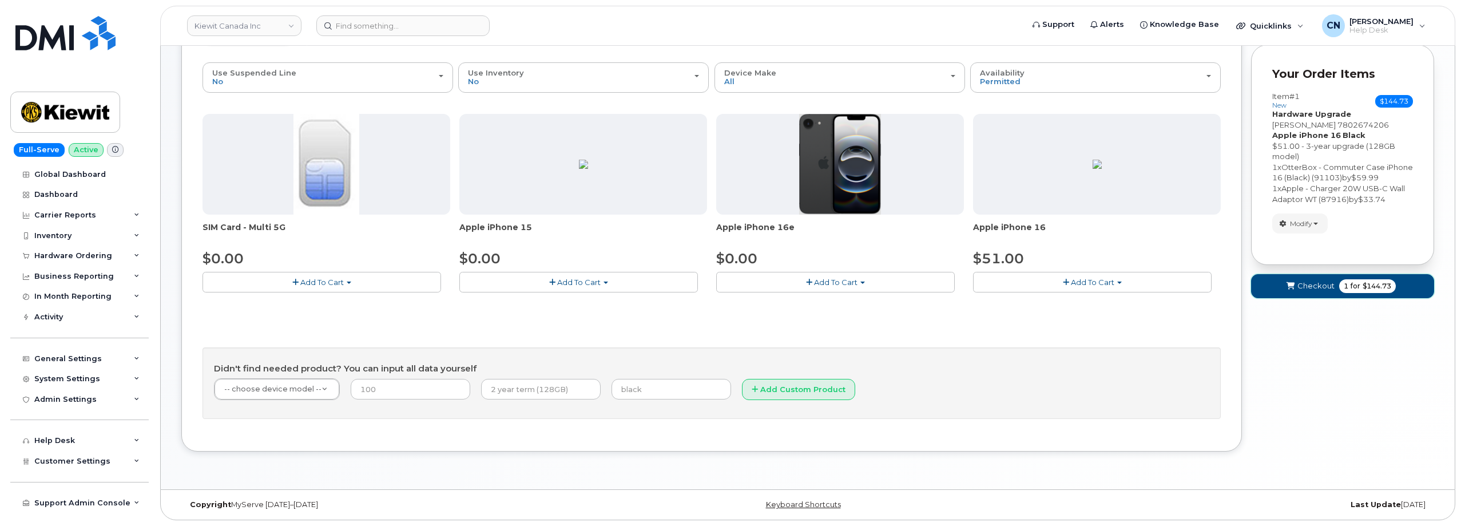
click at [1315, 284] on span "Checkout" at bounding box center [1316, 285] width 37 height 11
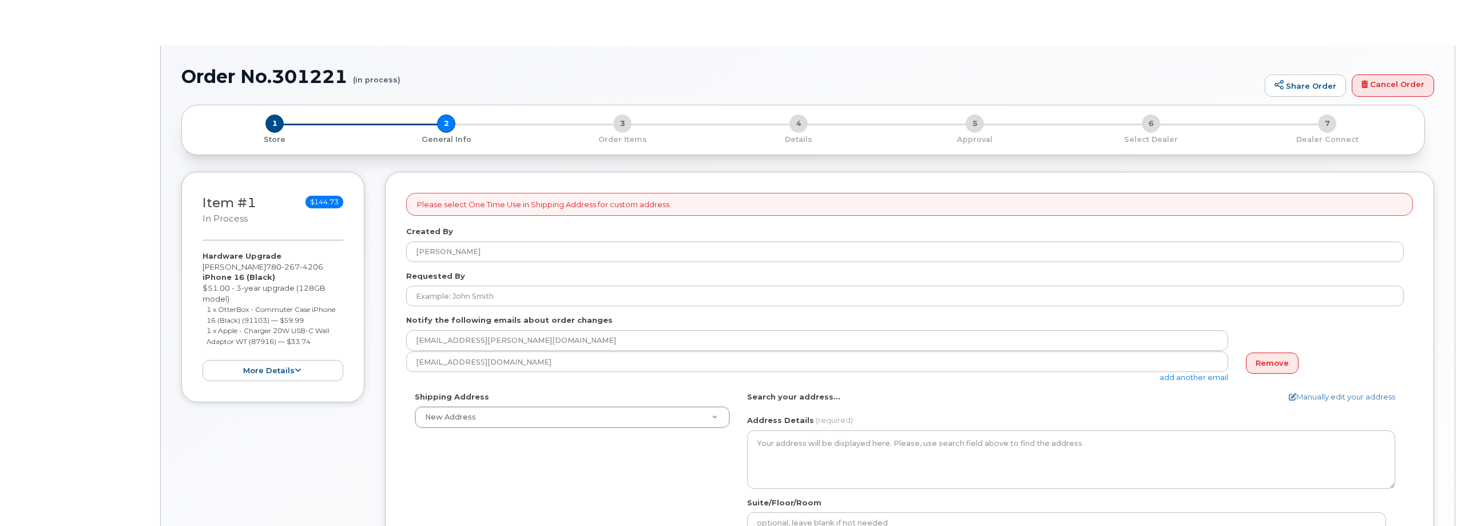
select select
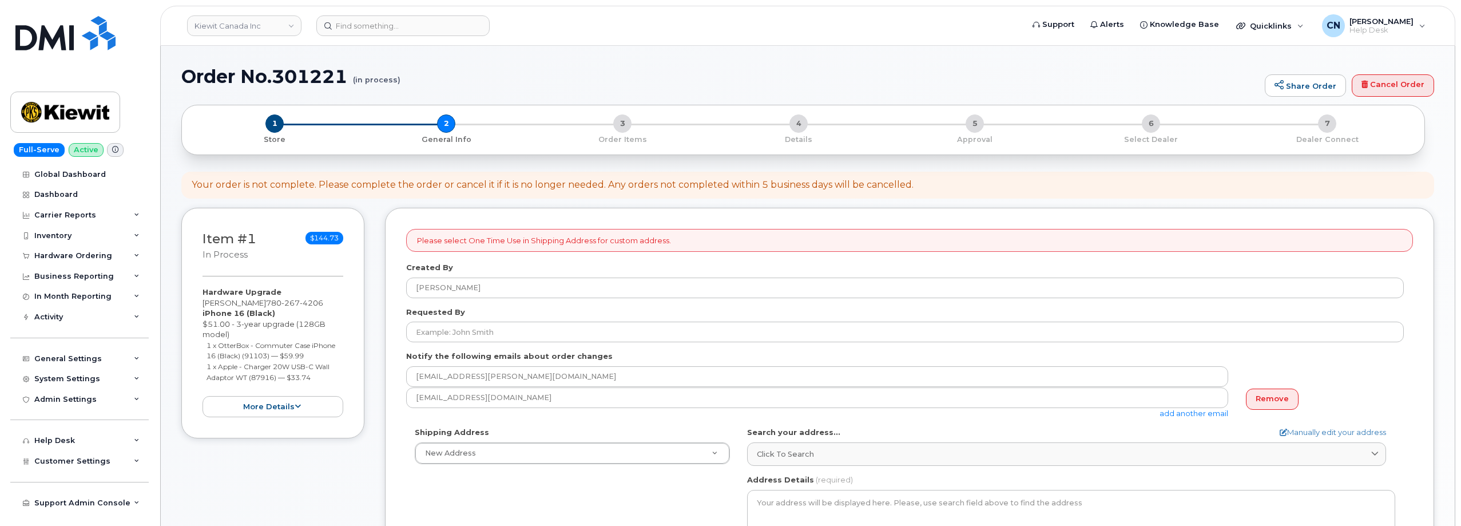
drag, startPoint x: 267, startPoint y: 303, endPoint x: 196, endPoint y: 307, distance: 70.5
click at [195, 307] on div "Item #1 in process $144.73 Hardware Upgrade Jacob Strasbourg 780 267 4206 iPhon…" at bounding box center [272, 323] width 183 height 231
copy div "[PERSON_NAME]"
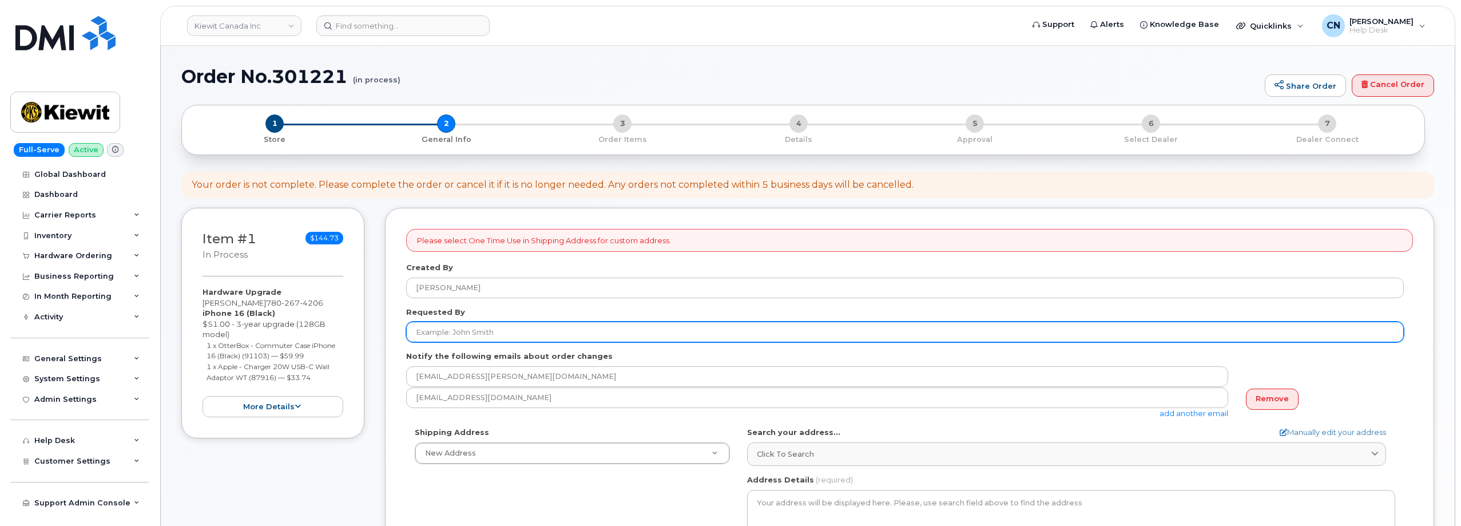
click at [513, 330] on input "Requested By" at bounding box center [905, 332] width 998 height 21
paste input "[PERSON_NAME]"
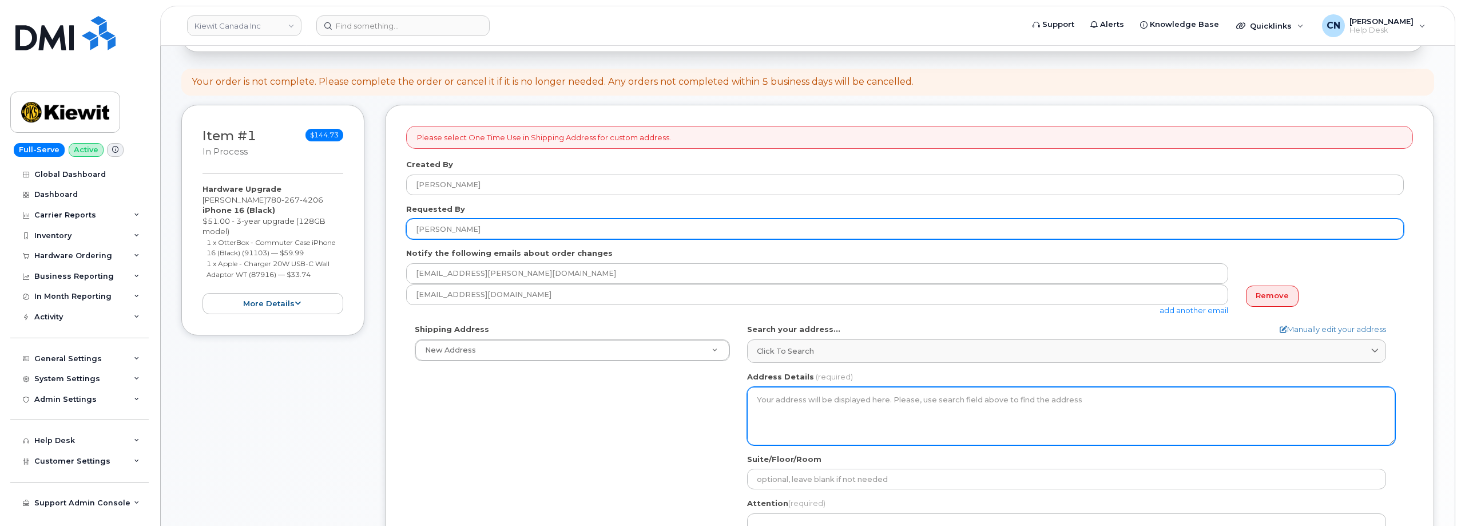
scroll to position [114, 0]
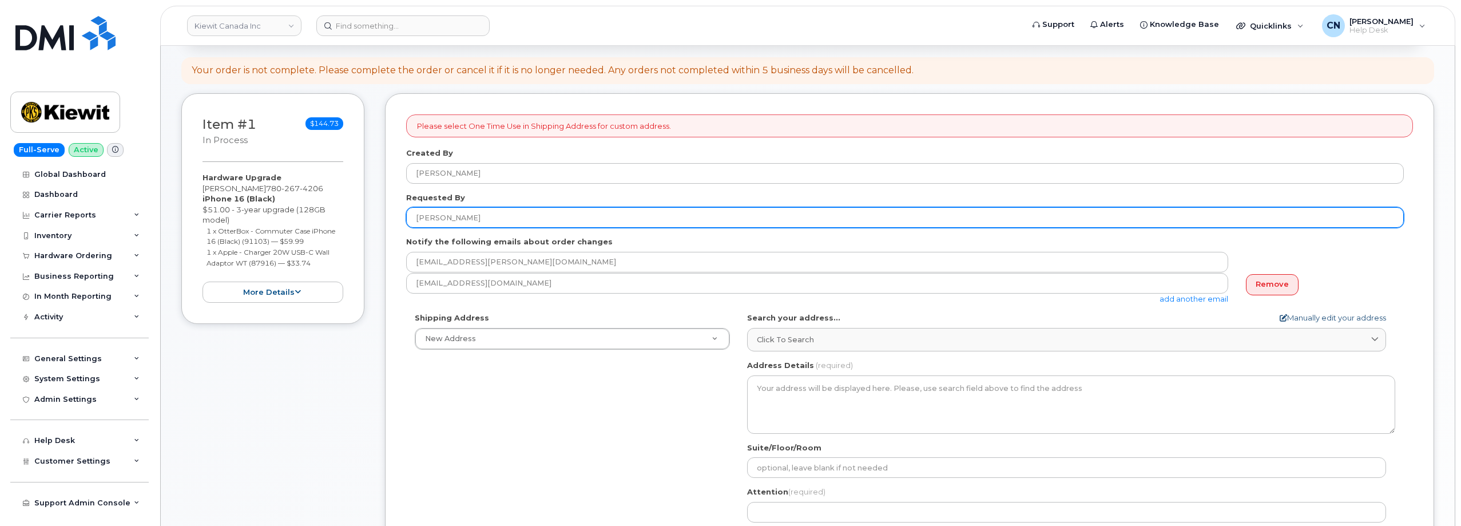
type input "[PERSON_NAME]"
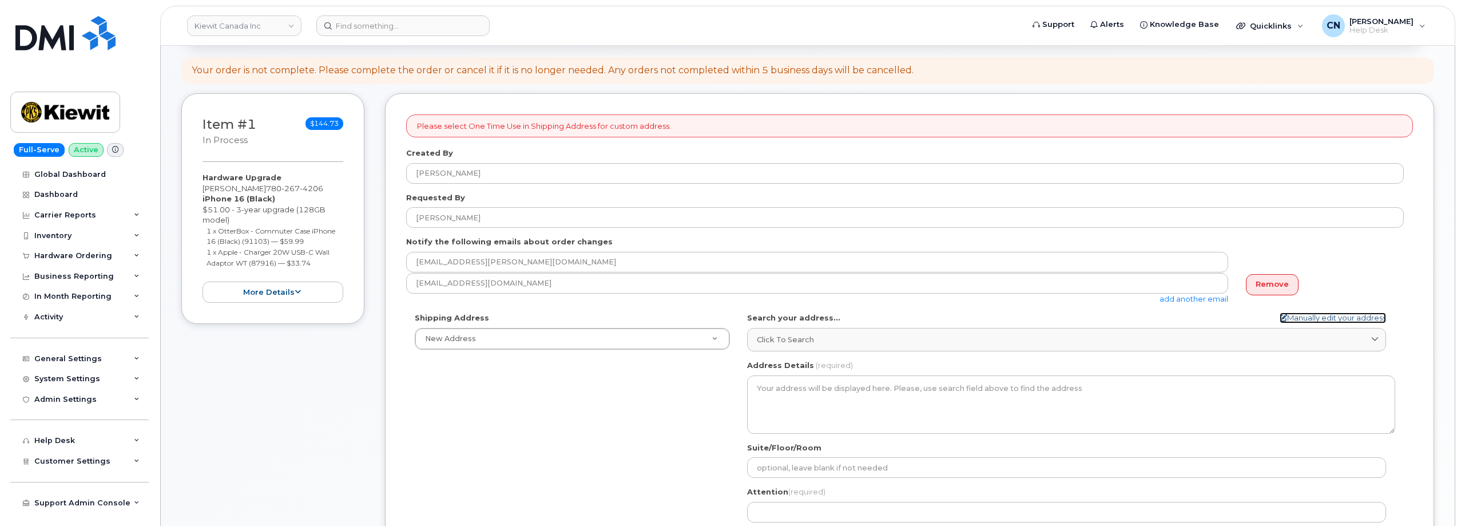
click at [1303, 320] on link "Manually edit your address" at bounding box center [1333, 317] width 106 height 11
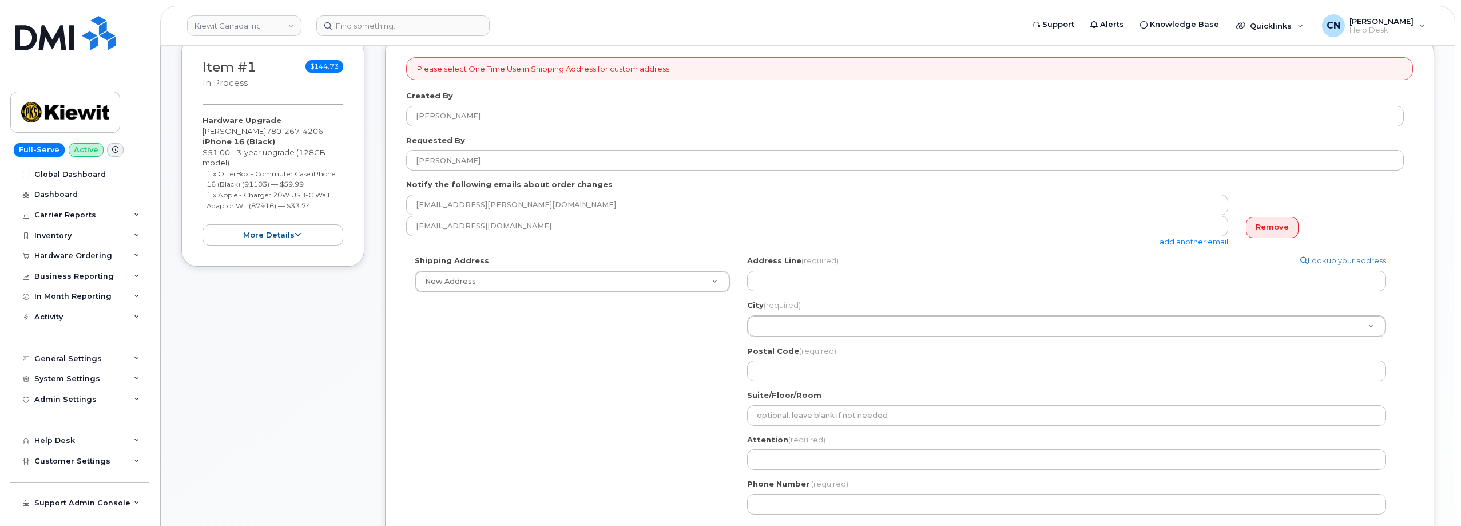
scroll to position [229, 0]
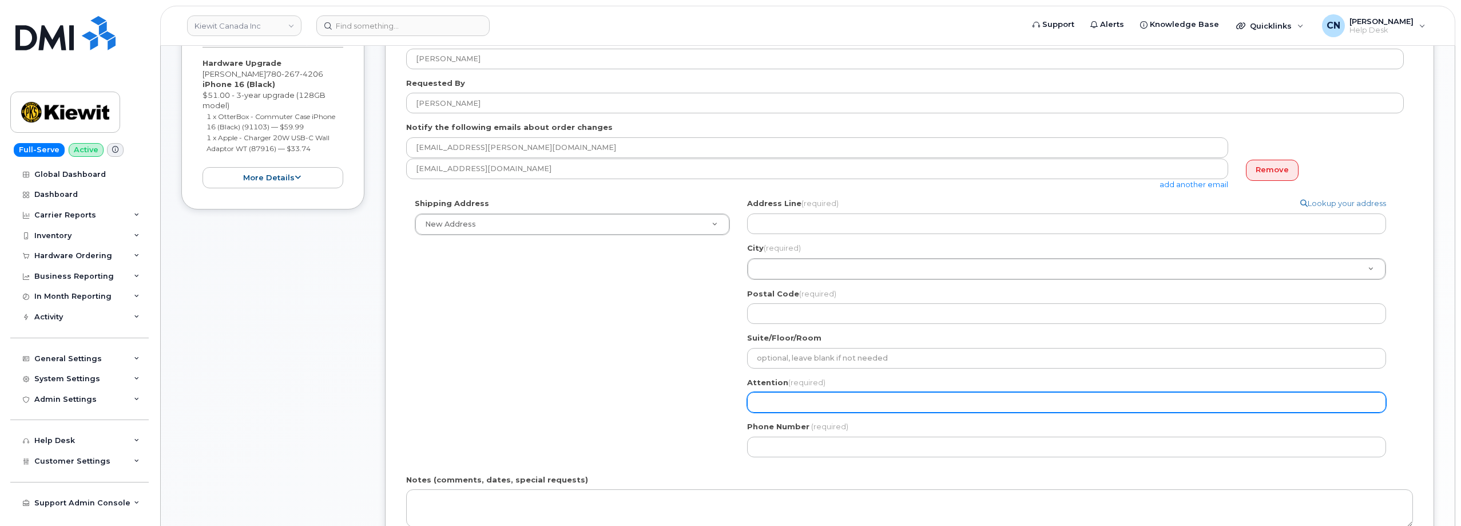
click at [790, 406] on input "Attention (required)" at bounding box center [1066, 402] width 639 height 21
paste input "[PERSON_NAME]"
select select
type input "[PERSON_NAME]"
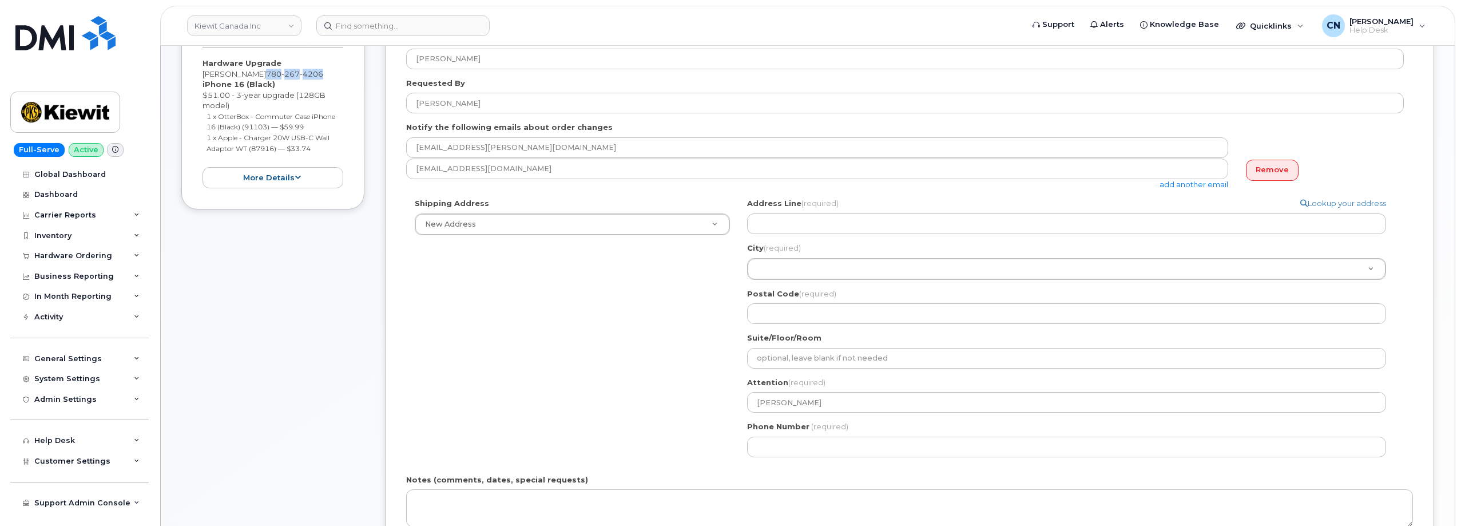
drag, startPoint x: 271, startPoint y: 74, endPoint x: 350, endPoint y: 77, distance: 79.0
click at [350, 77] on div "Item #1 in process $144.73 Hardware Upgrade Jacob Strasbourg 780 267 4206 iPhon…" at bounding box center [272, 94] width 183 height 231
copy span "[PHONE_NUMBER]"
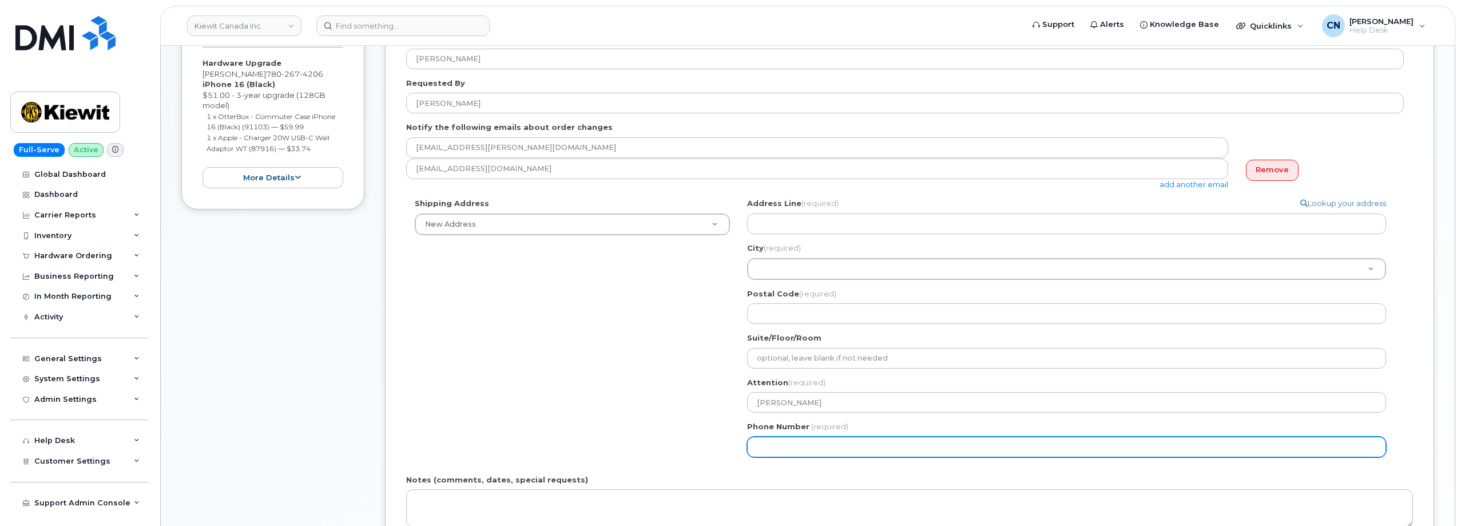
click at [795, 456] on input "Phone Number" at bounding box center [1066, 447] width 639 height 21
paste input "7802674206"
select select
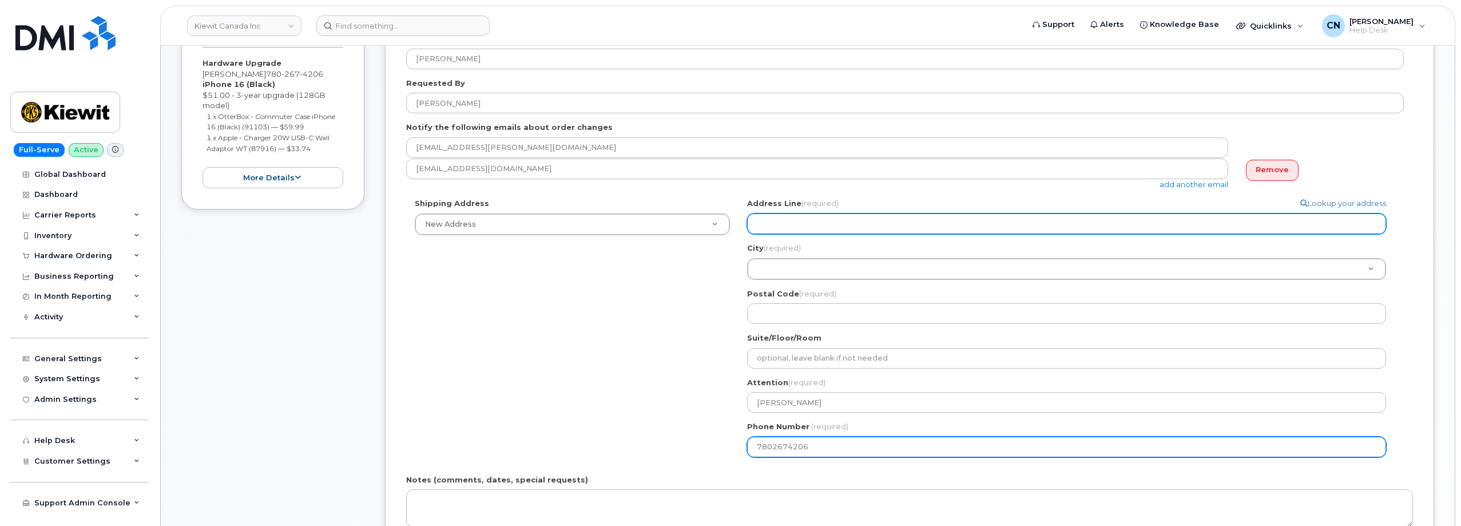
type input "7802674206"
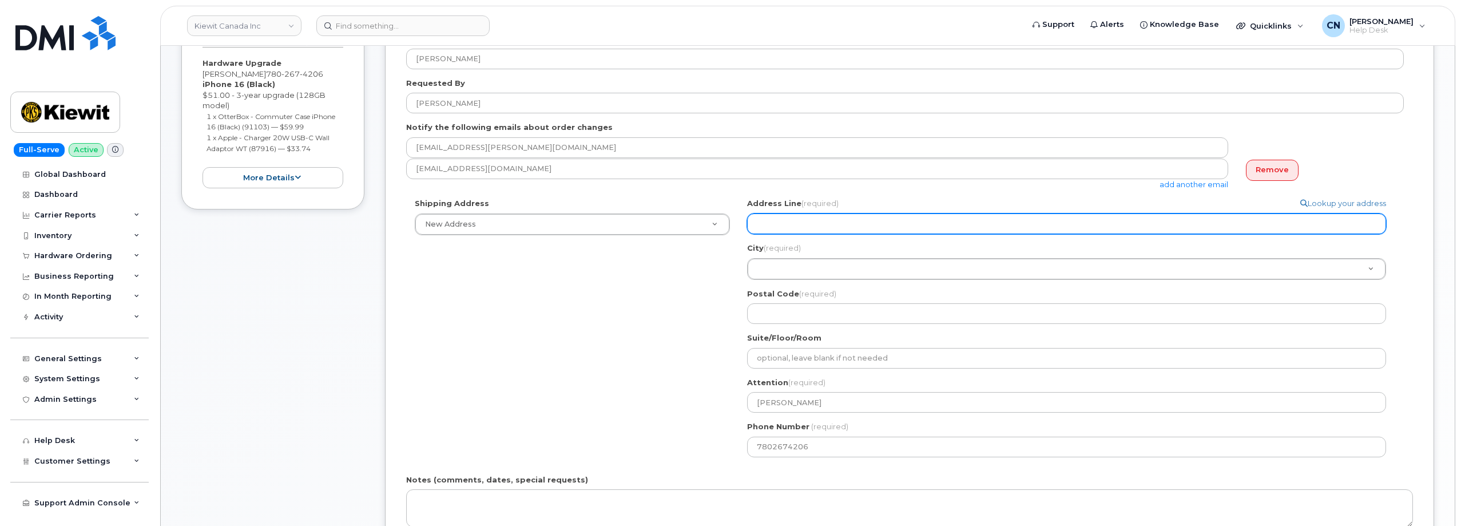
click at [776, 219] on input "Address Line (required)" at bounding box center [1066, 223] width 639 height 21
select select
type input "1"
select select
type input "10"
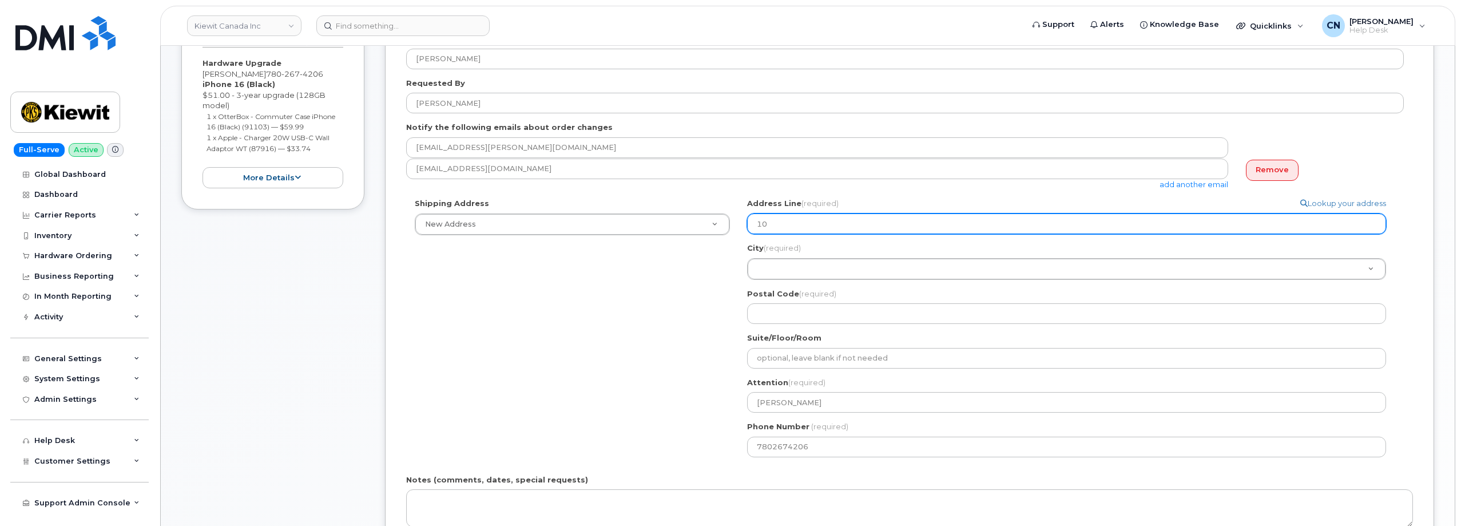
select select
type input "105"
select select
type input "1051"
select select
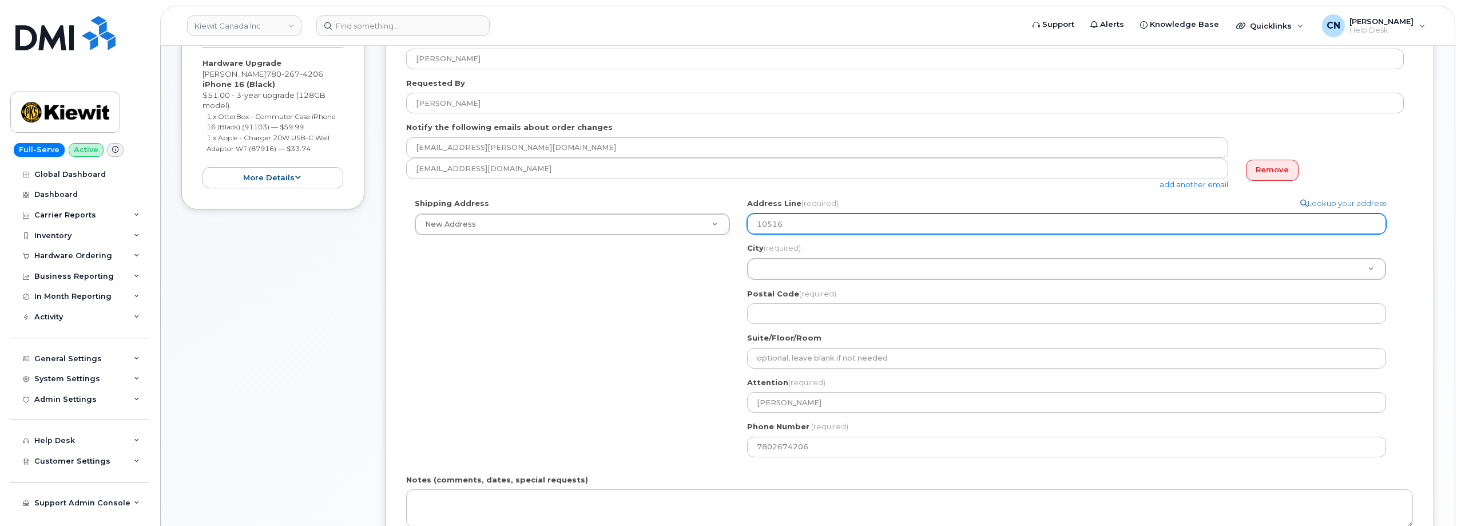
type input "10516"
select select
type input "10516 5"
select select
type input "10516 52"
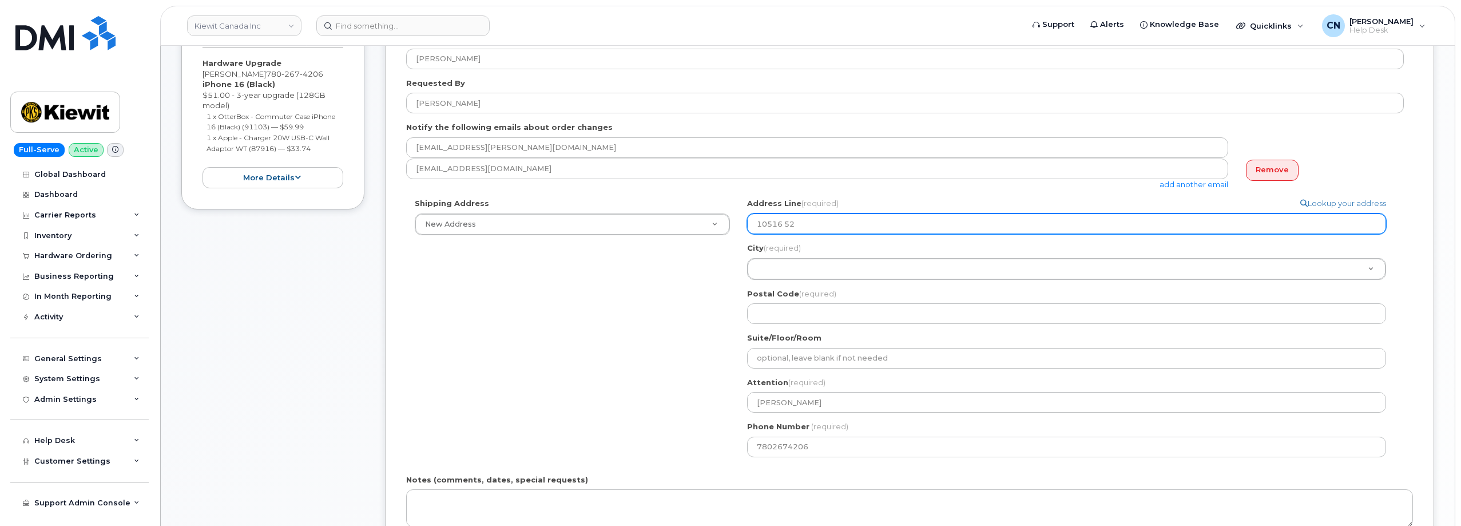
select select
type input "10516 52 S"
select select
type input "10516 52 St"
select select
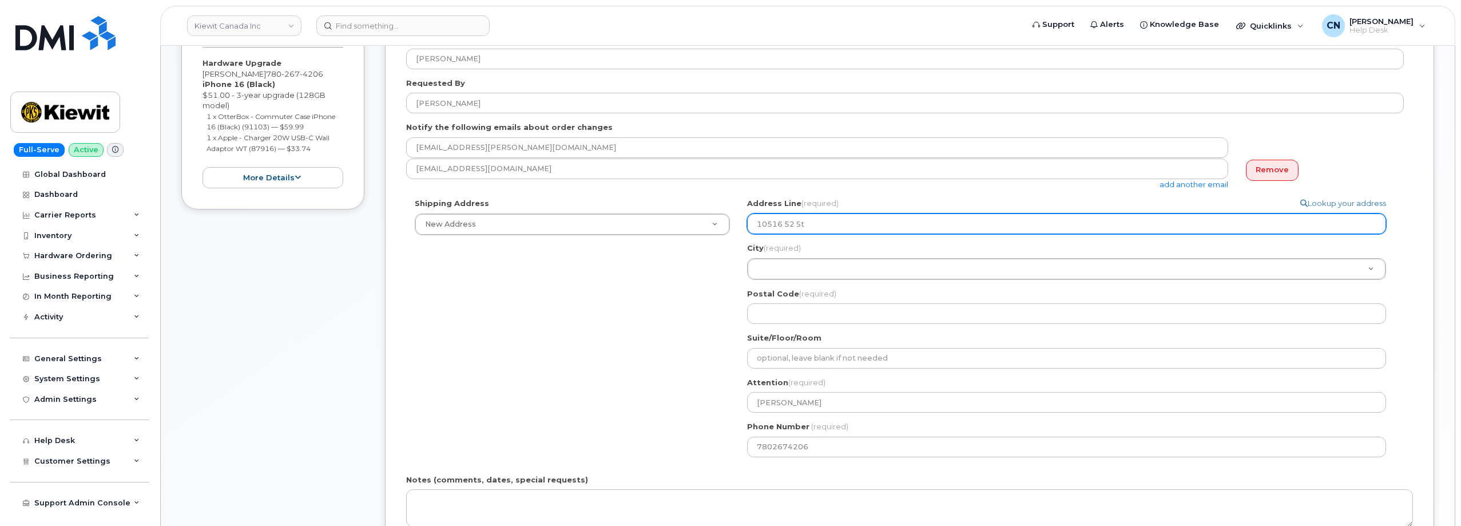
type input "10516 52 Str"
select select
type input "10516 52 Stre"
select select
type input "10516 52 Stree"
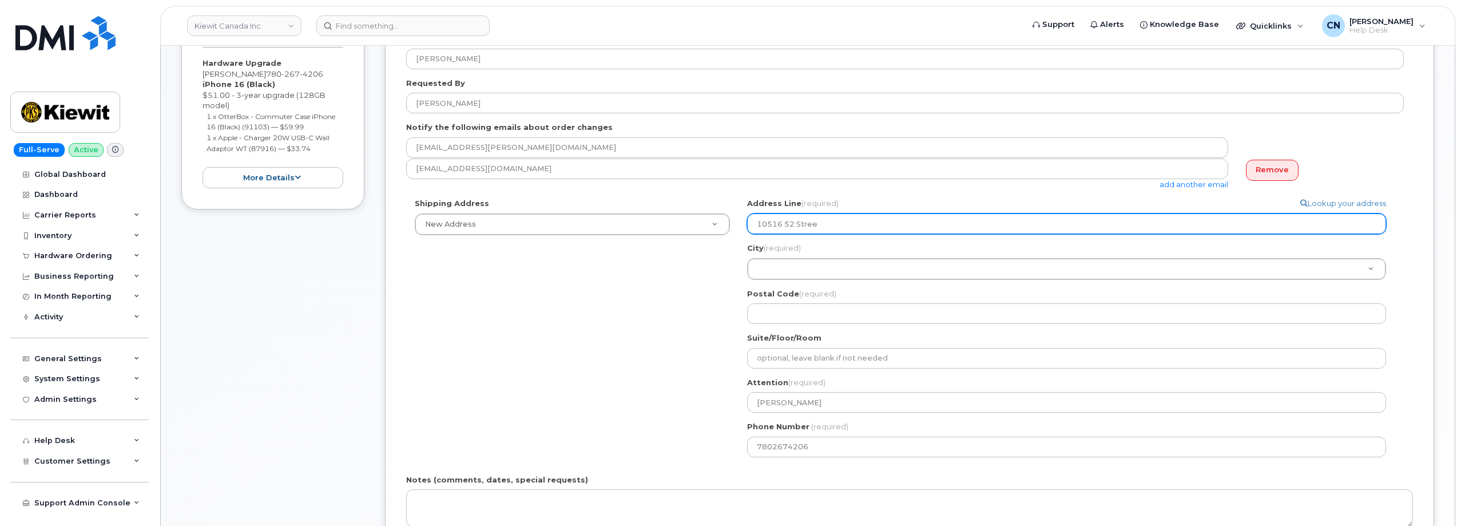
select select
type input "10516 52 Streee"
select select
type input "10516 52 Stree"
select select
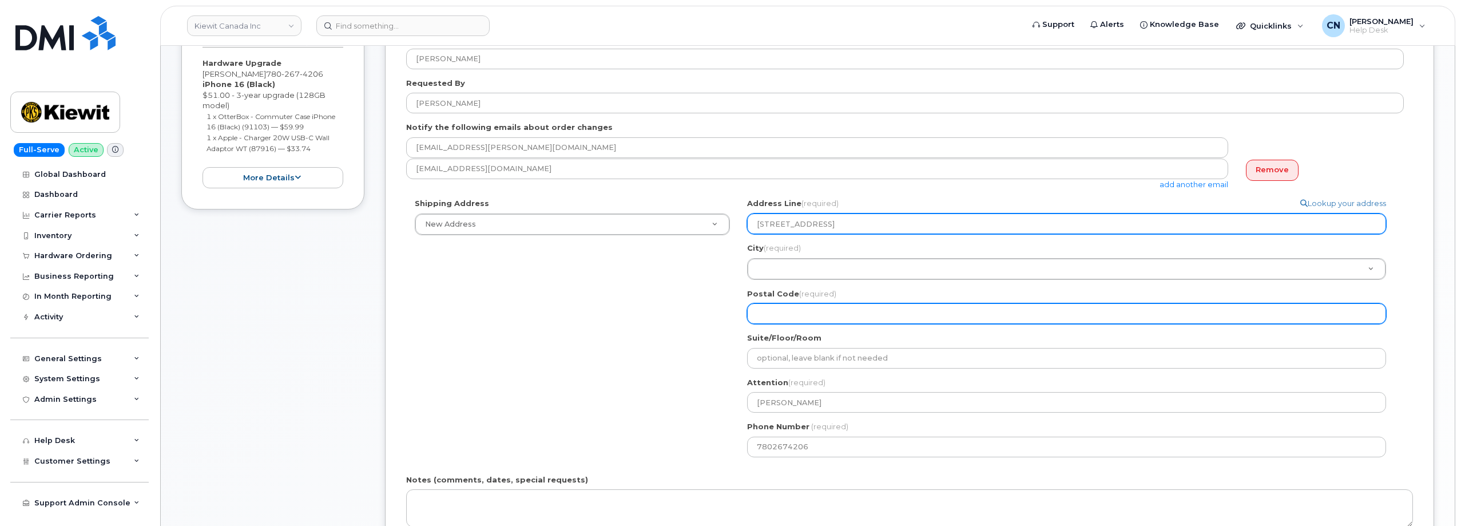
type input "10516 52 Street"
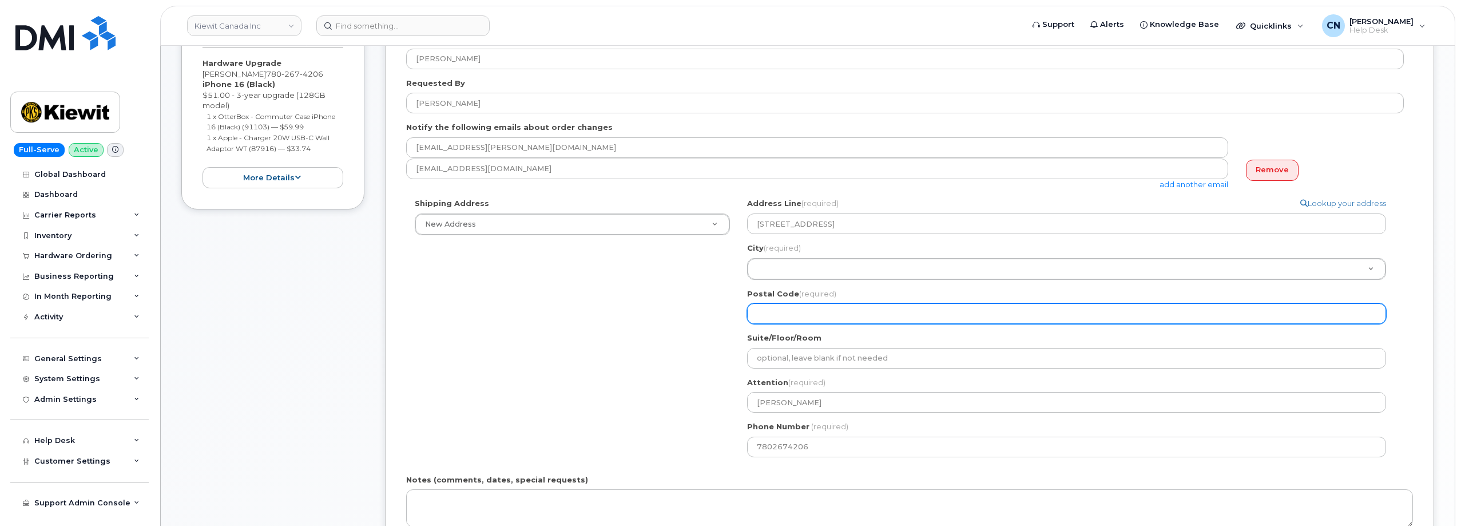
click at [804, 316] on input "Postal Code (required)" at bounding box center [1066, 313] width 639 height 21
select select
type input "T"
select select
type input "T6"
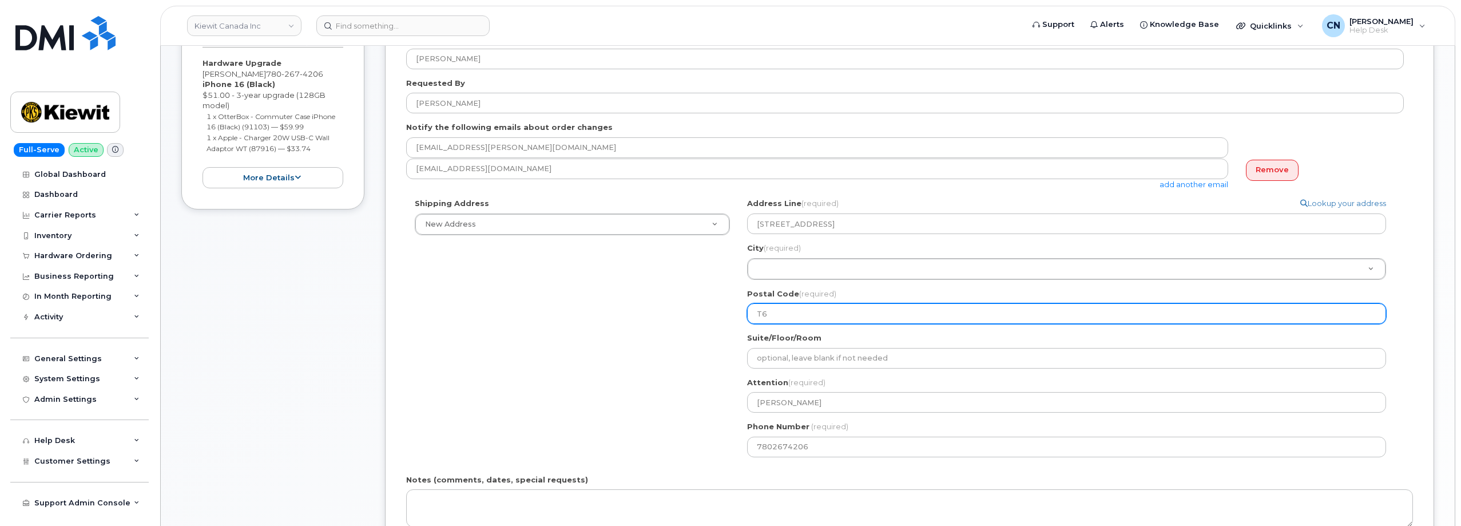
select select
type input "T6A"
select select
type input "T6A 2"
select select
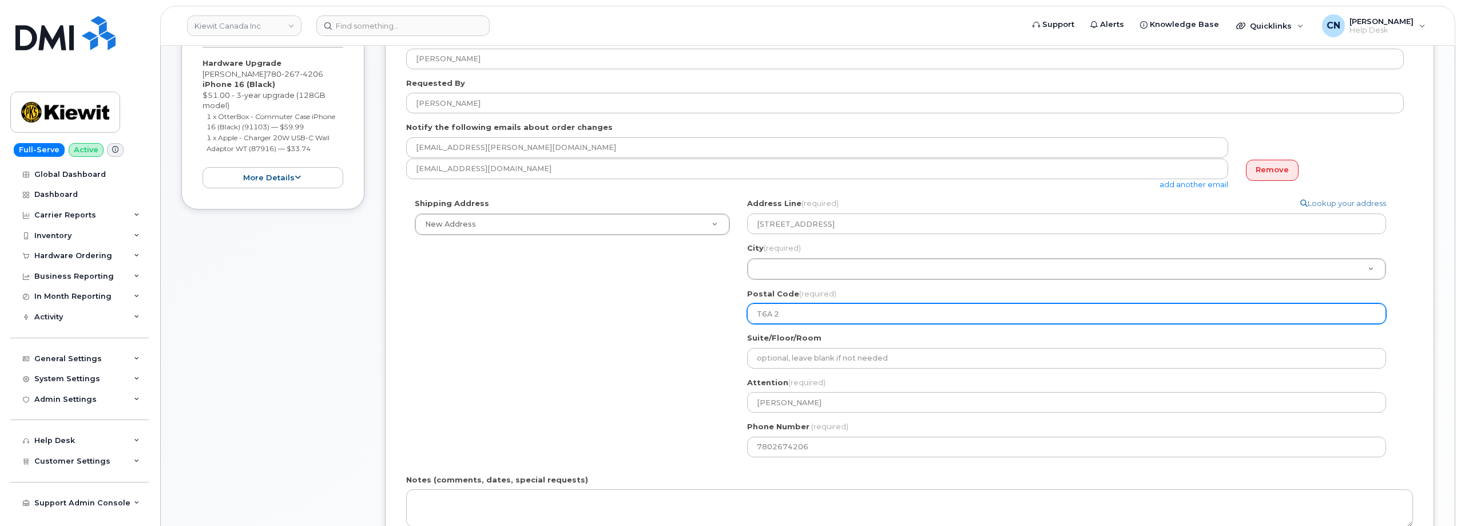
type input "T6A 2G"
select select
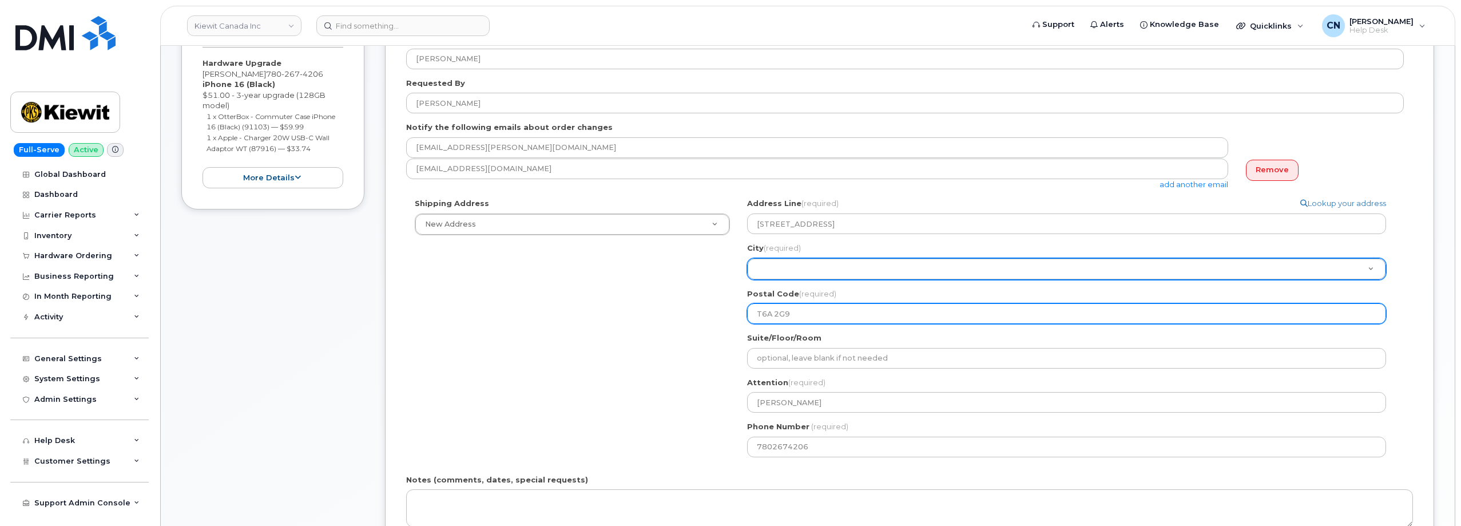
type input "T6A 2G9"
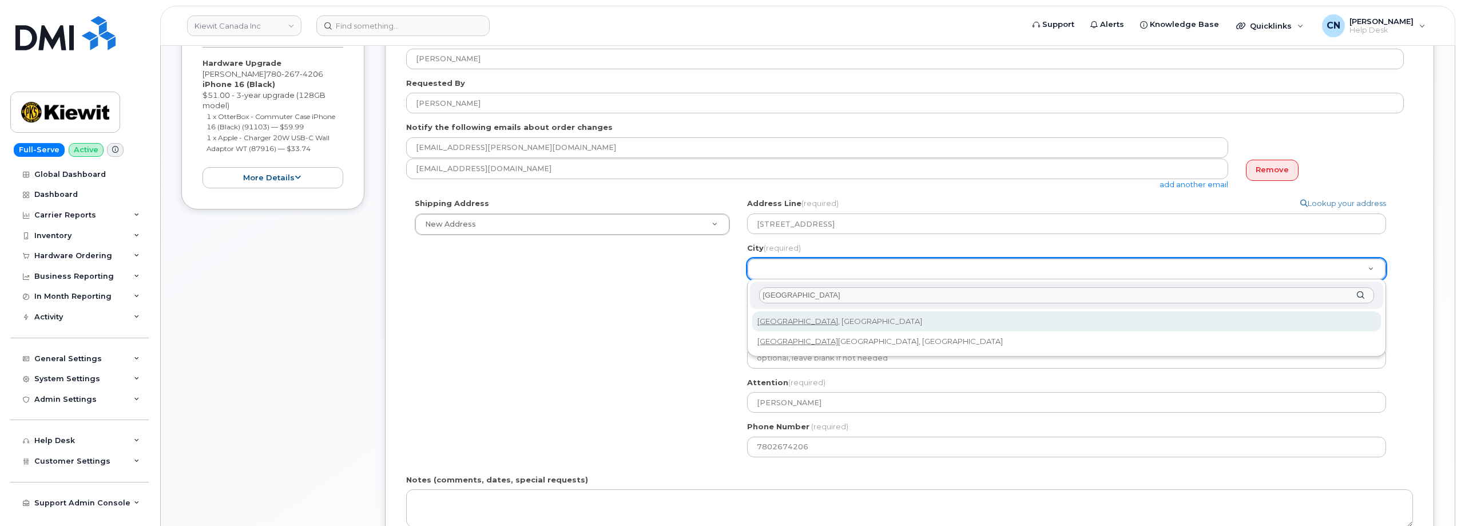
type input "edmonton"
select select
type input "182"
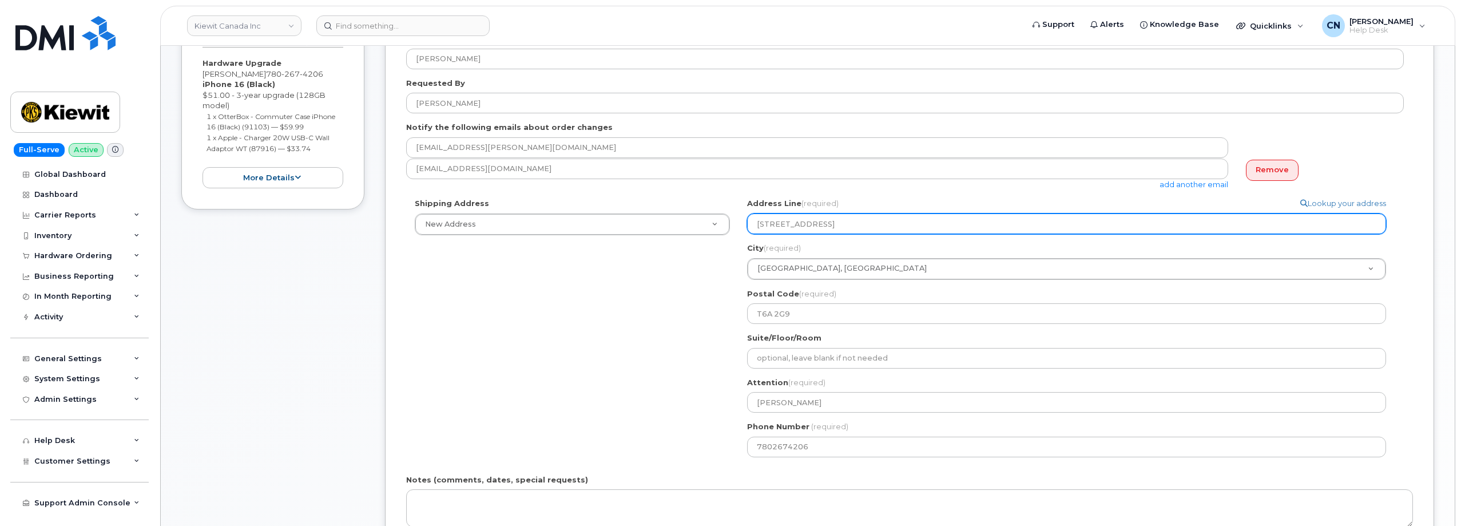
click at [834, 227] on input "10516 52 Street" at bounding box center [1066, 223] width 639 height 21
select select
type input "10516 52 Street N"
select select
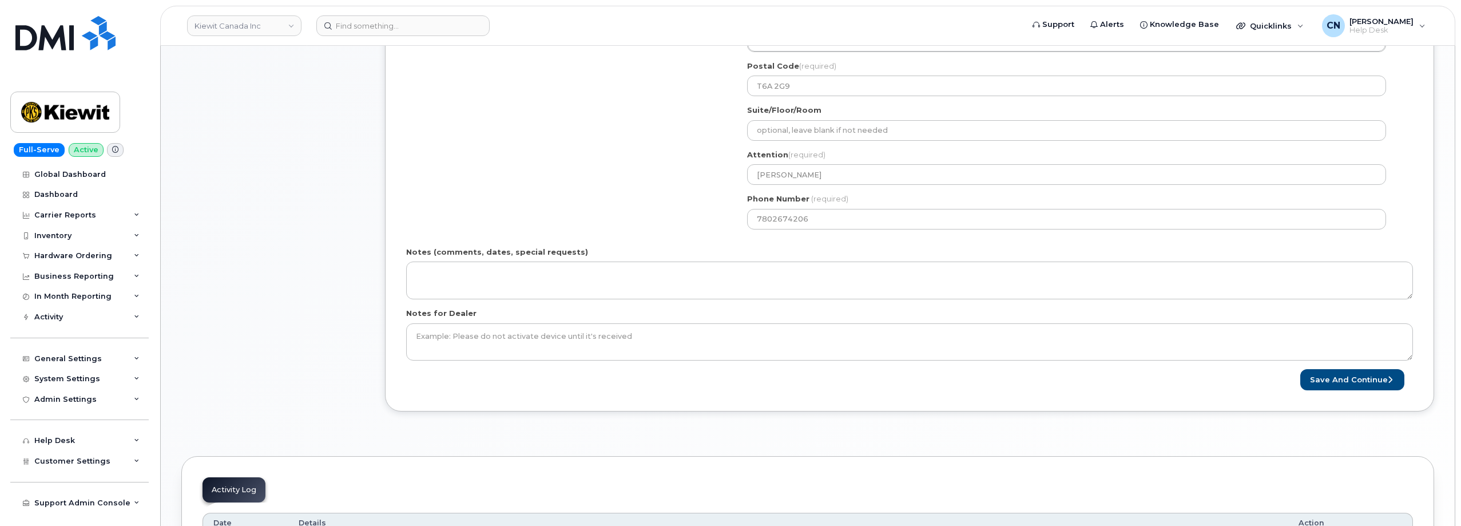
scroll to position [458, 0]
type input "10516 52 Street NW"
click at [1317, 379] on button "Save and Continue" at bounding box center [1353, 378] width 104 height 21
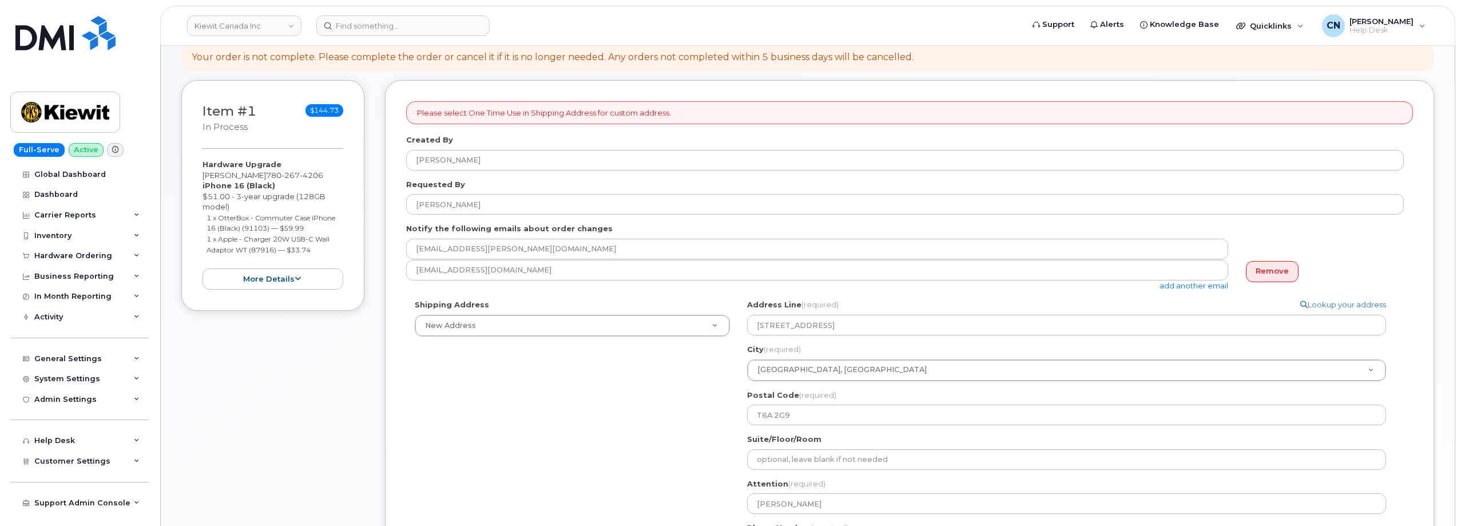
scroll to position [114, 0]
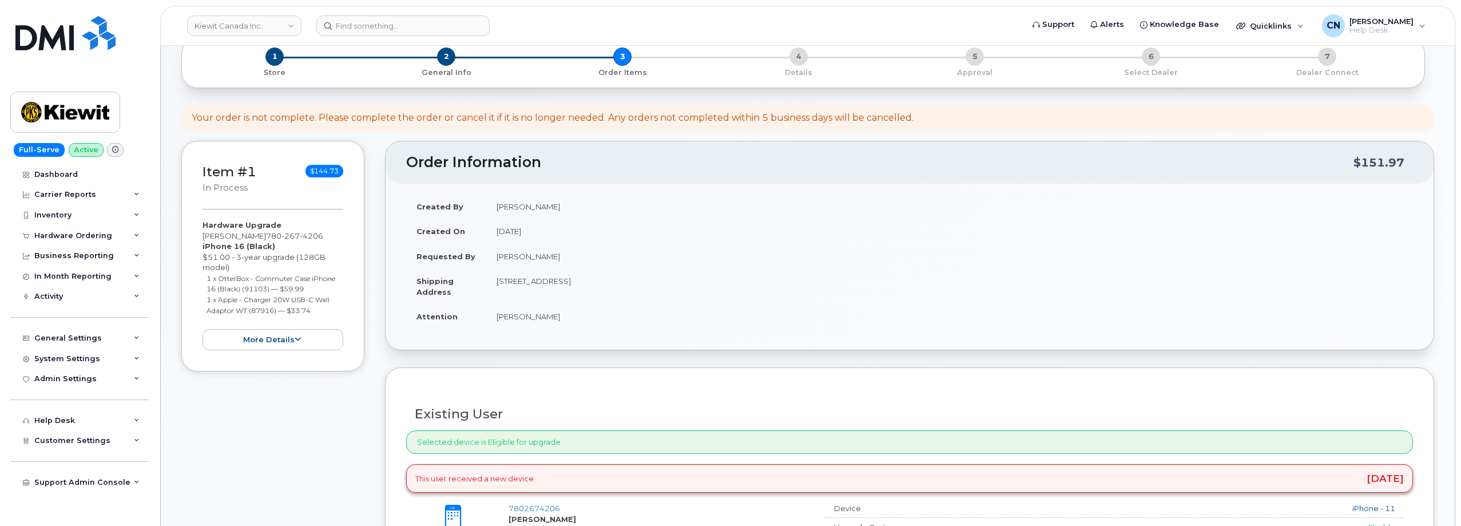
scroll to position [401, 0]
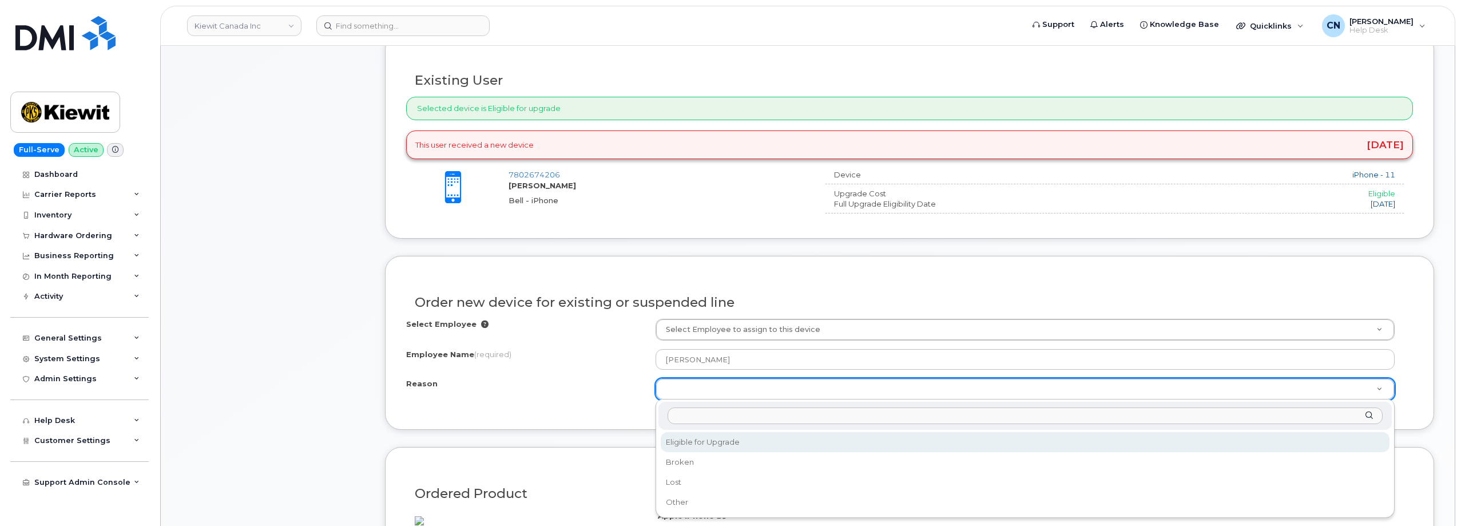
select select "eligible_for_upgrade"
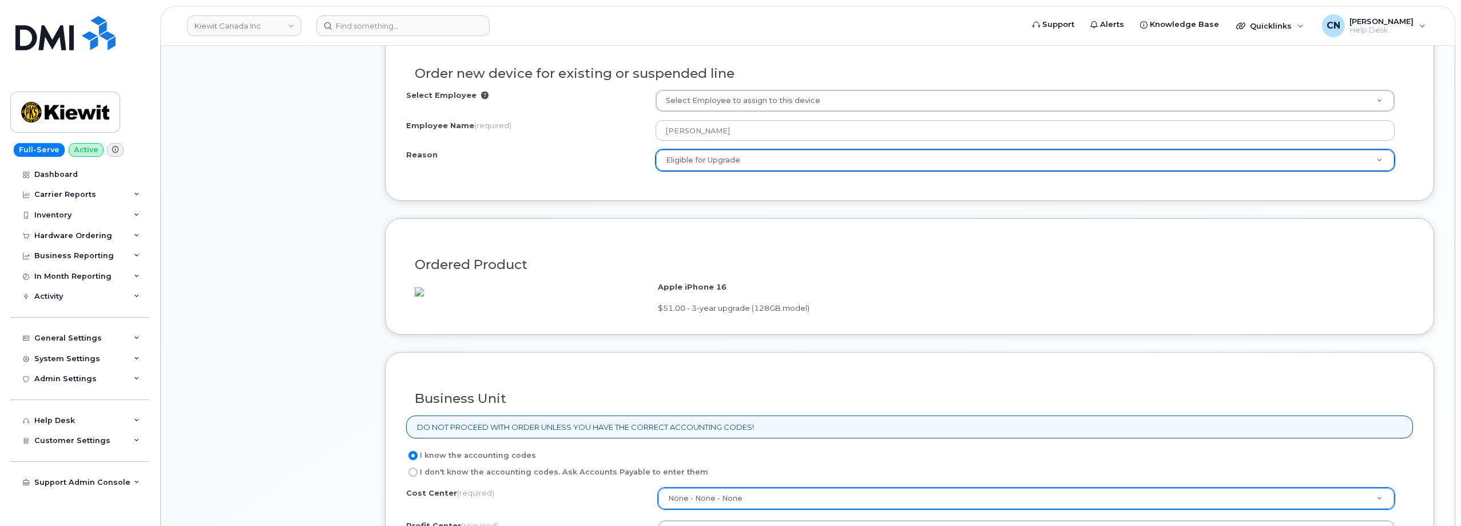
scroll to position [801, 0]
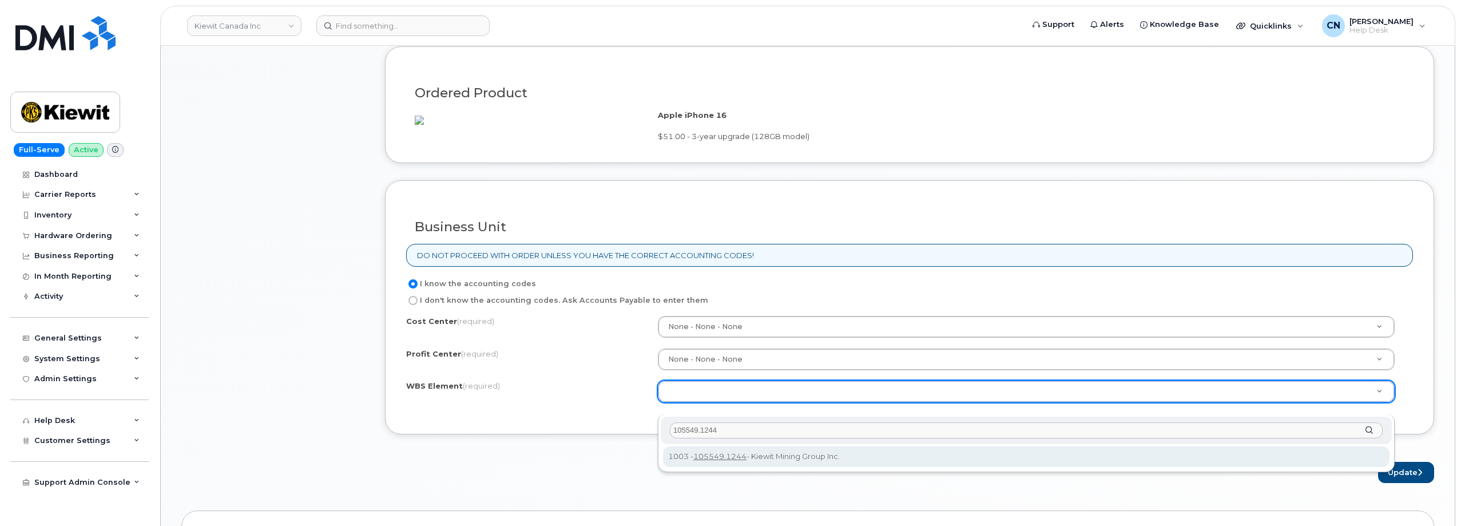
type input "105549.1244"
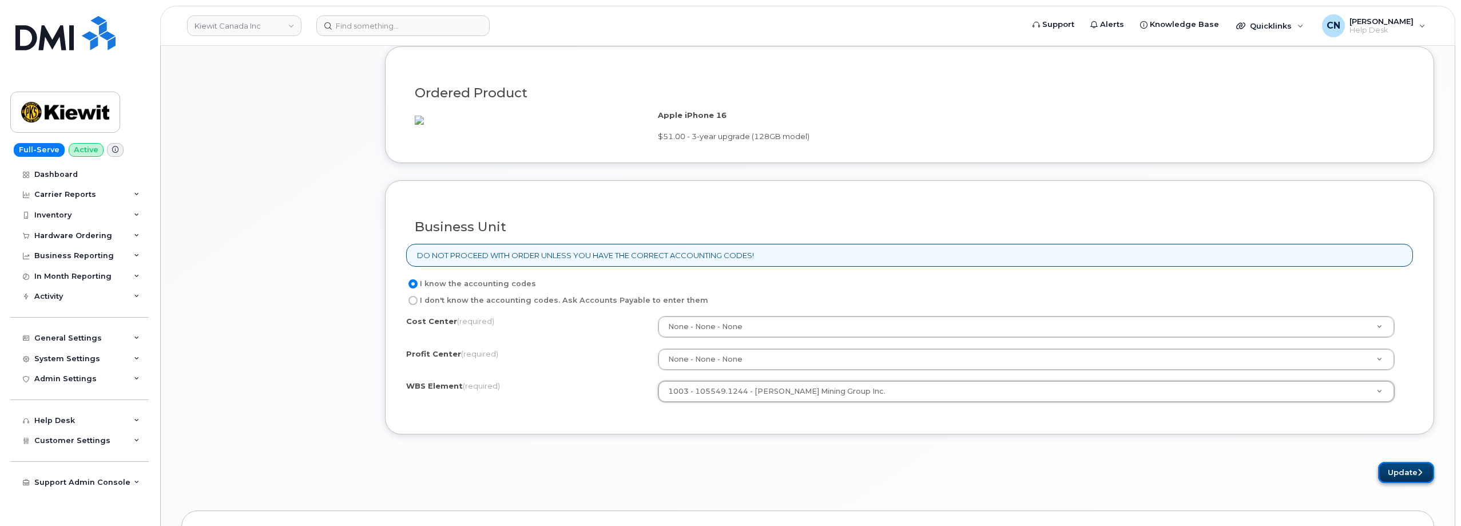
click at [1386, 483] on button "Update" at bounding box center [1406, 472] width 56 height 21
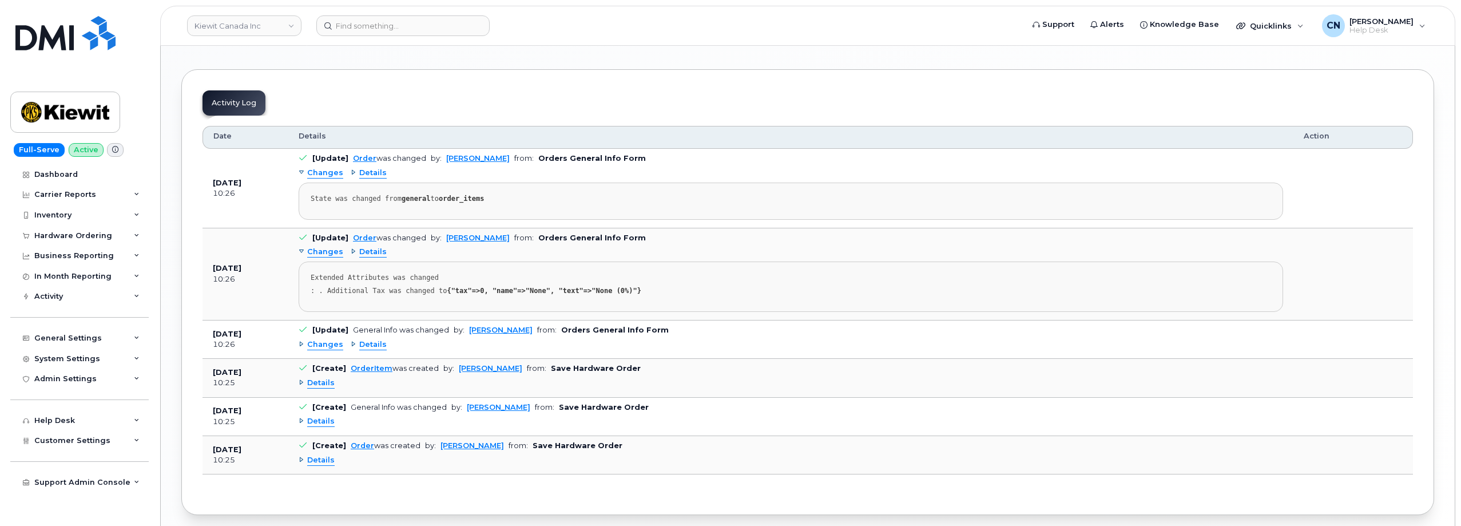
scroll to position [1259, 0]
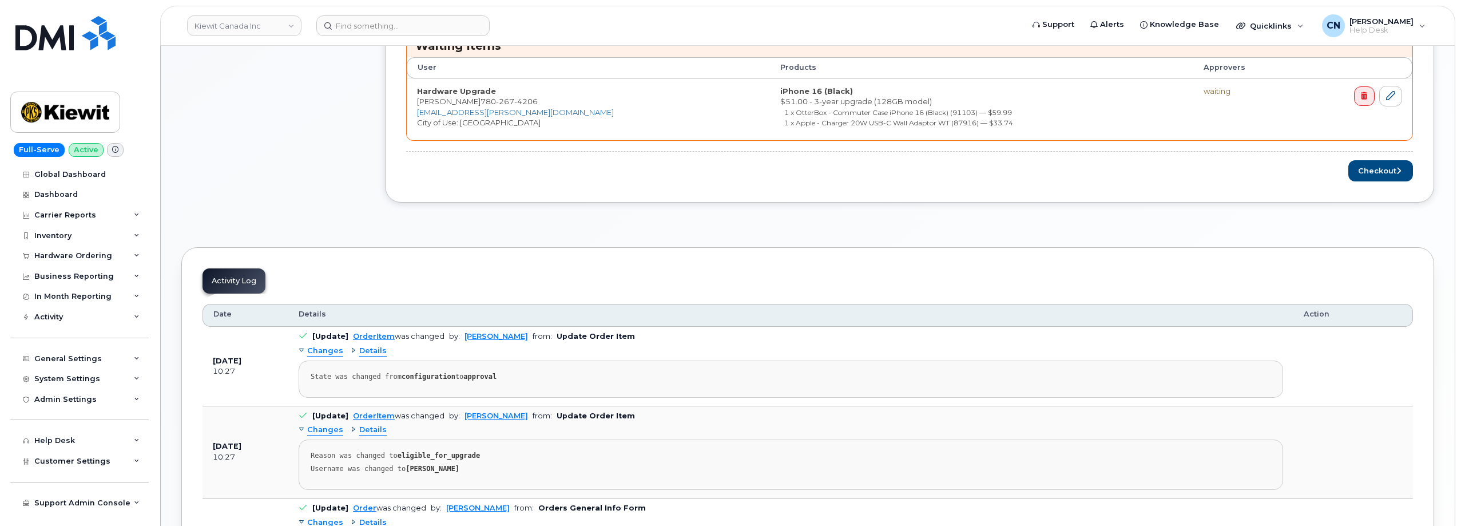
scroll to position [401, 0]
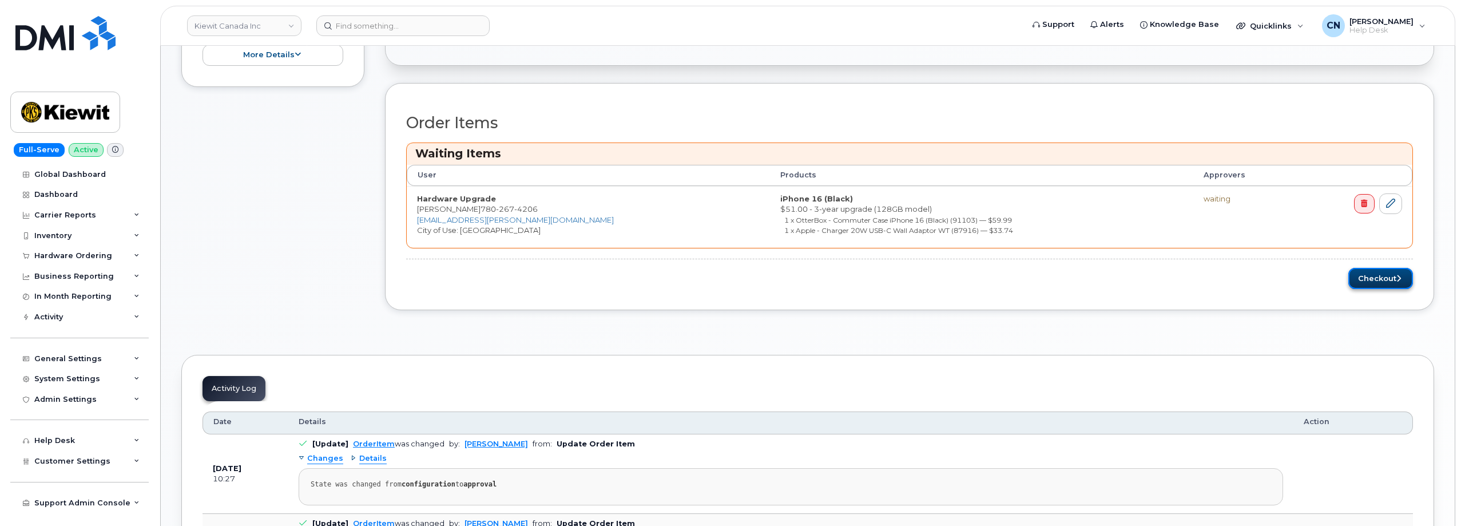
click at [1381, 282] on button "Checkout" at bounding box center [1381, 278] width 65 height 21
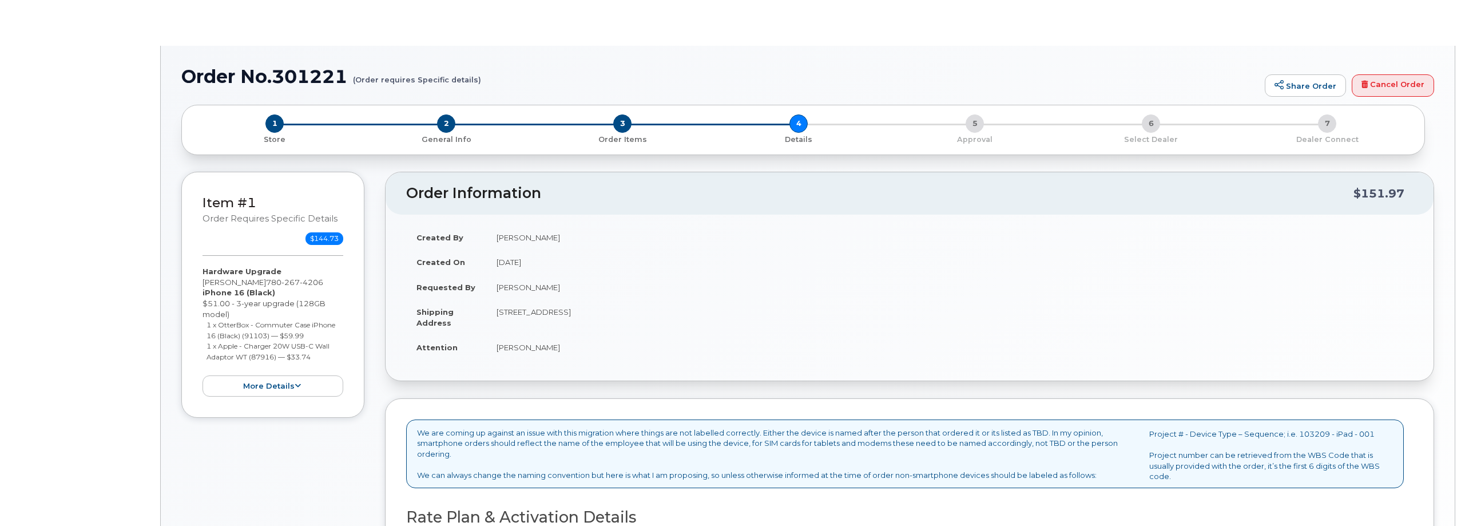
select select "Corporate Share NA 7GB"
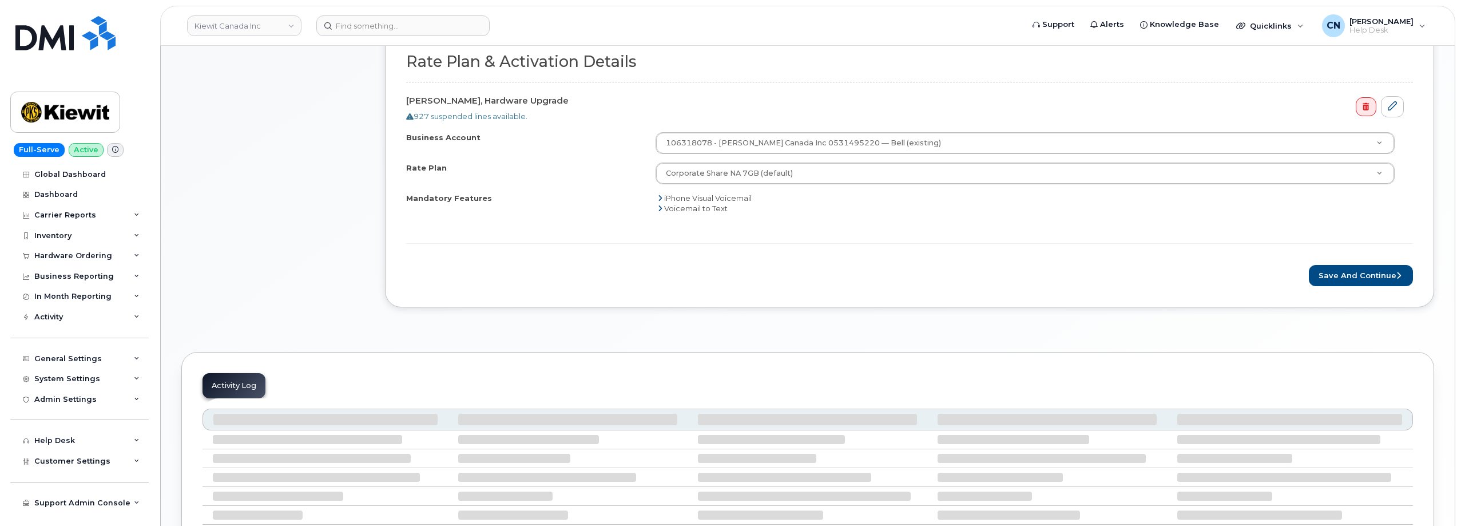
scroll to position [435, 0]
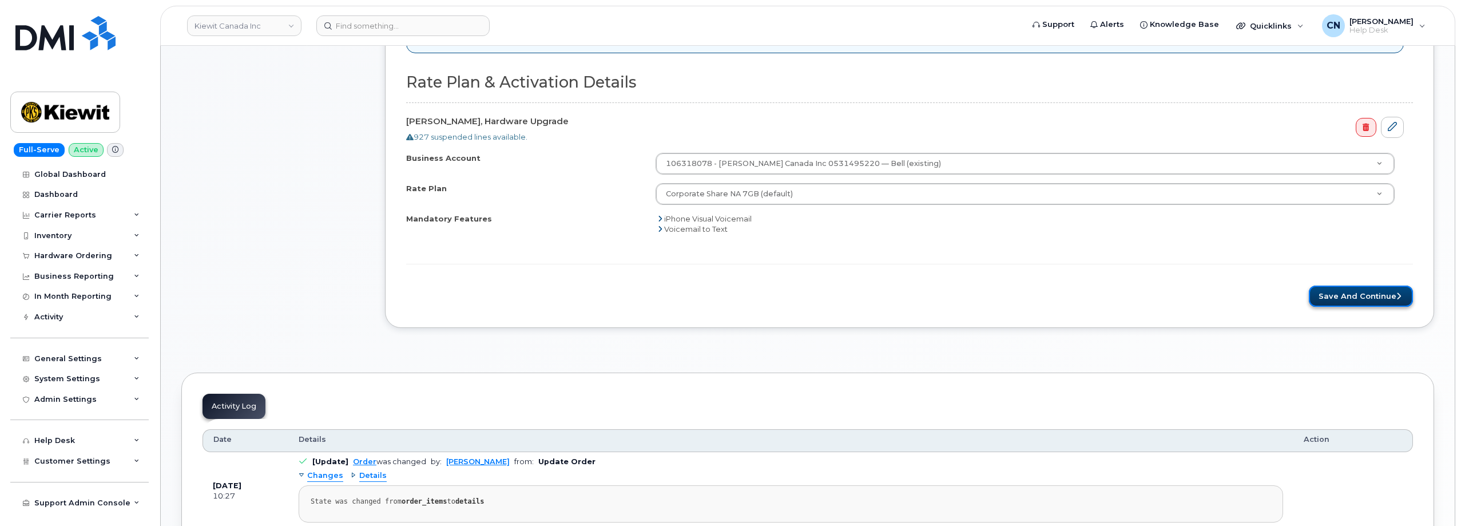
click at [1338, 297] on button "Save and Continue" at bounding box center [1361, 296] width 104 height 21
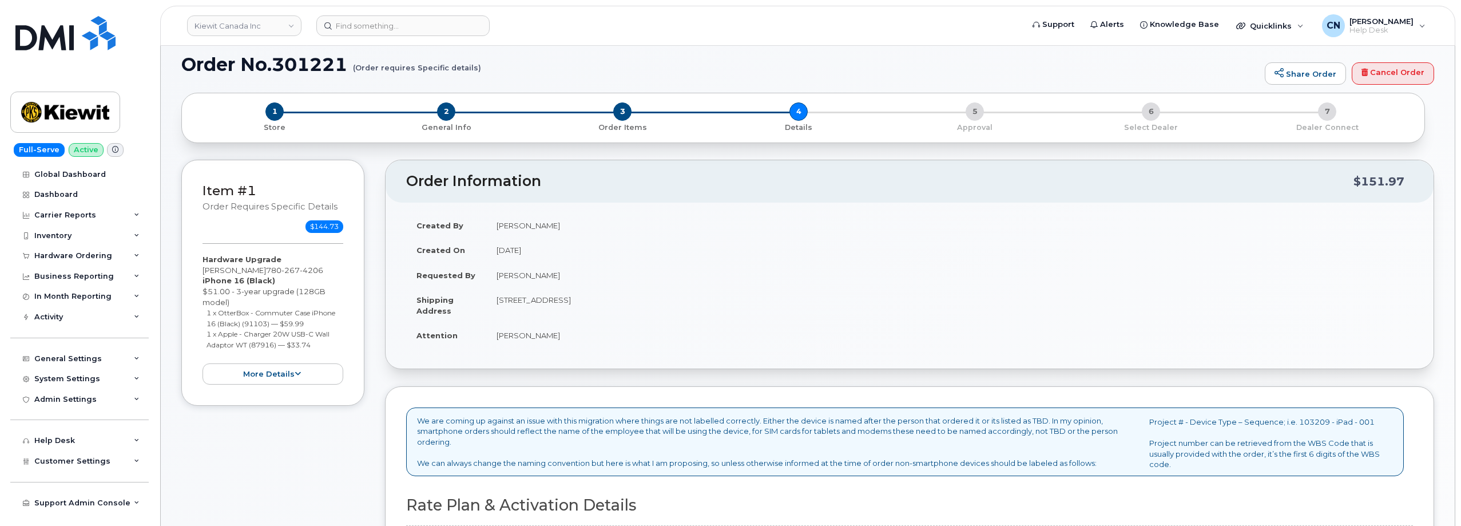
scroll to position [0, 0]
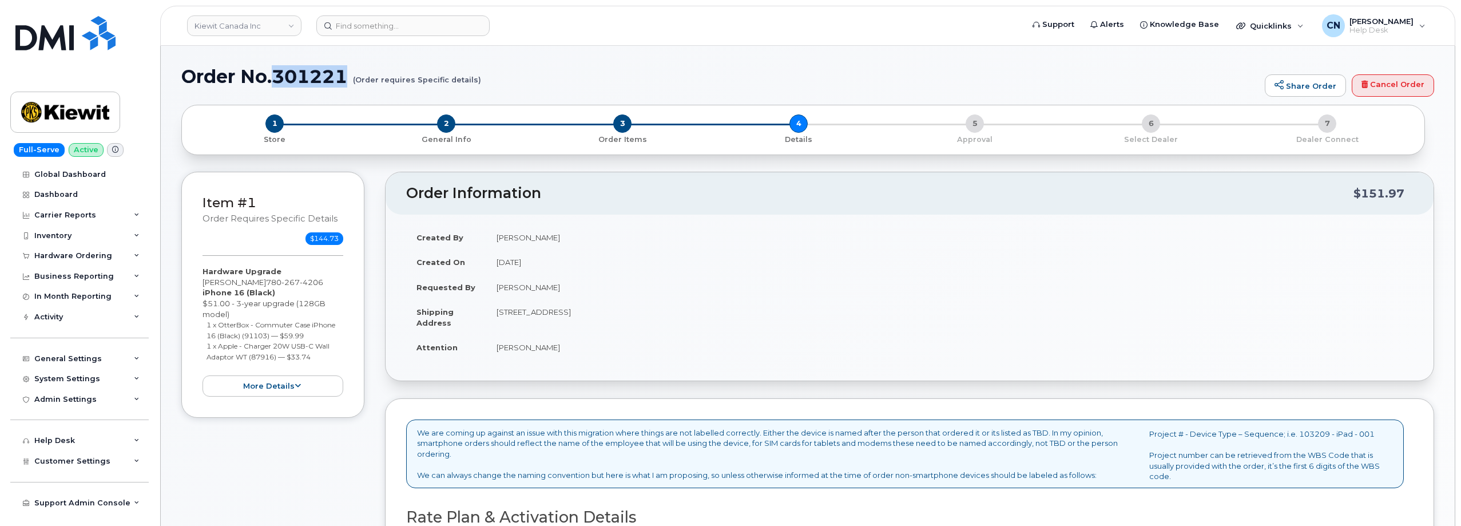
drag, startPoint x: 275, startPoint y: 76, endPoint x: 345, endPoint y: 85, distance: 71.1
click at [345, 85] on h1 "Order No.301221 (Order requires Specific details)" at bounding box center [720, 76] width 1078 height 20
copy h1 "301221"
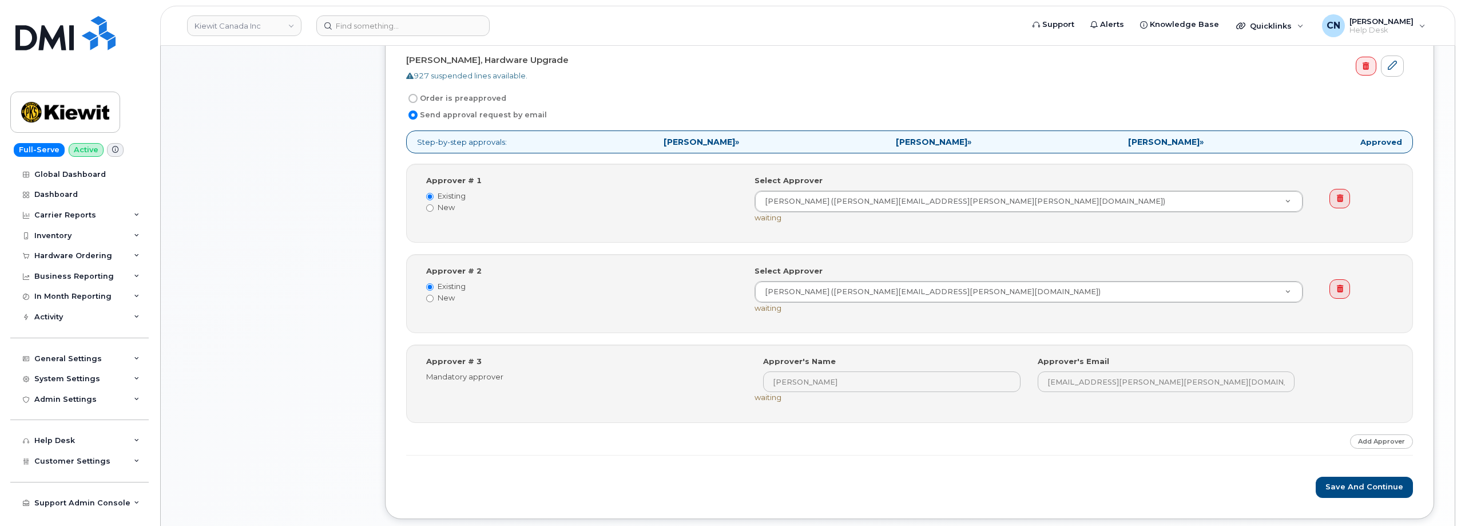
scroll to position [458, 0]
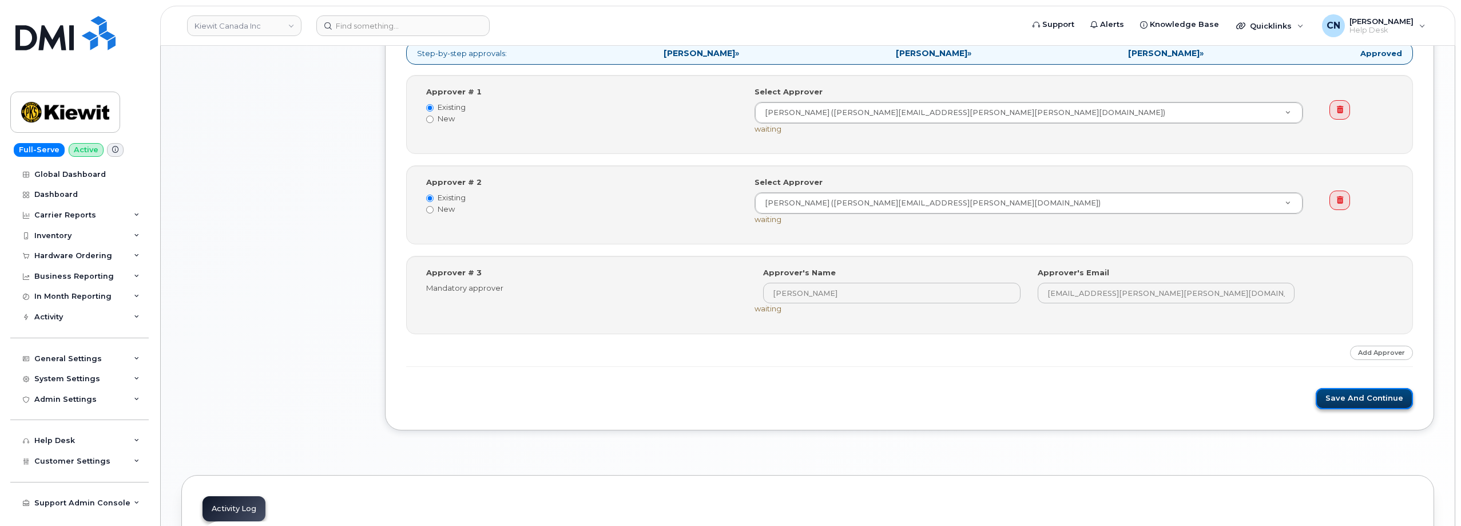
click at [1336, 398] on button "Save and Continue" at bounding box center [1364, 398] width 97 height 21
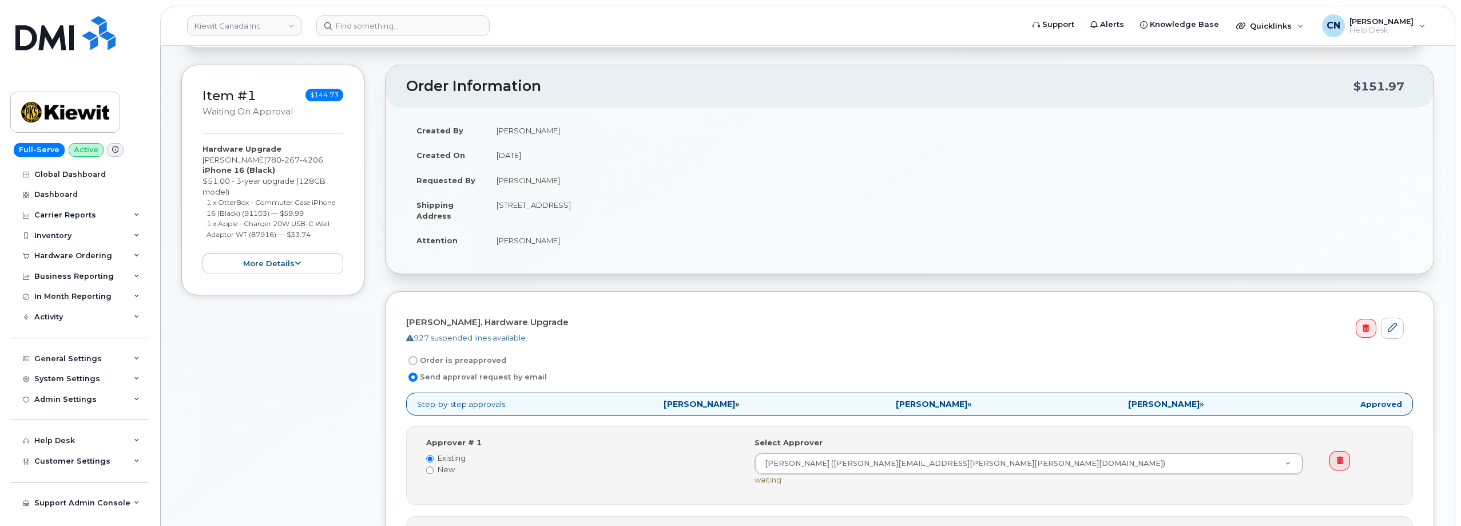
scroll to position [0, 0]
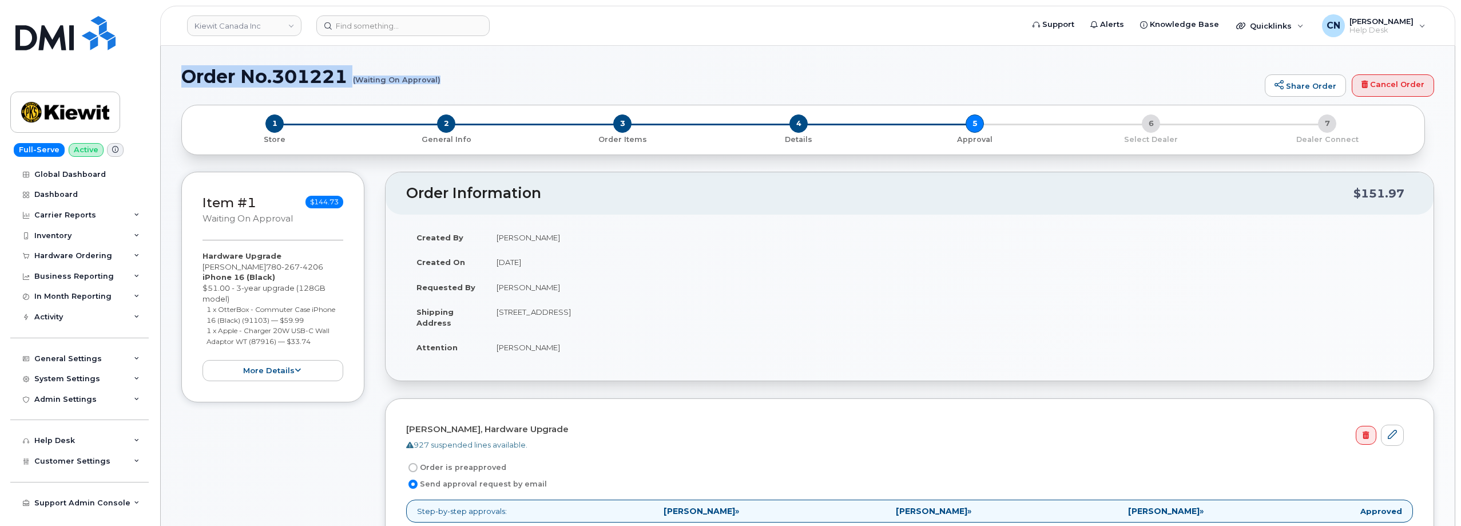
drag, startPoint x: 184, startPoint y: 74, endPoint x: 439, endPoint y: 81, distance: 255.3
click at [439, 81] on h1 "Order No.301221 (Waiting On Approval)" at bounding box center [720, 76] width 1078 height 20
copy h1 "Order No.301221 (Waiting On Approval)"
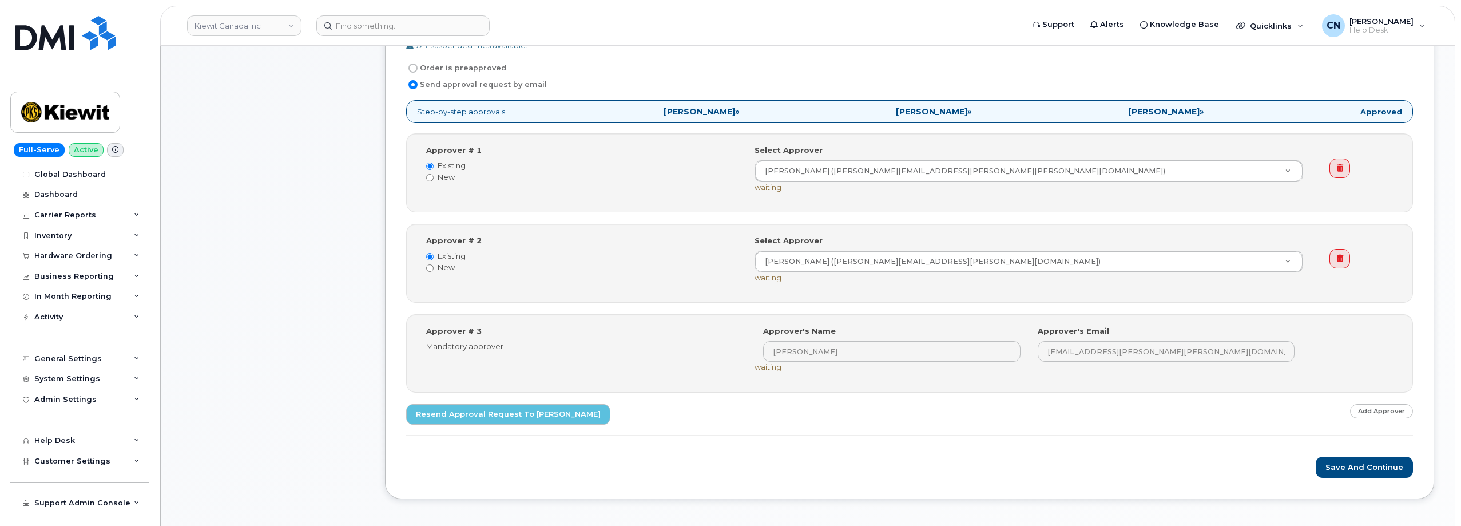
scroll to position [401, 0]
